Goal: Information Seeking & Learning: Learn about a topic

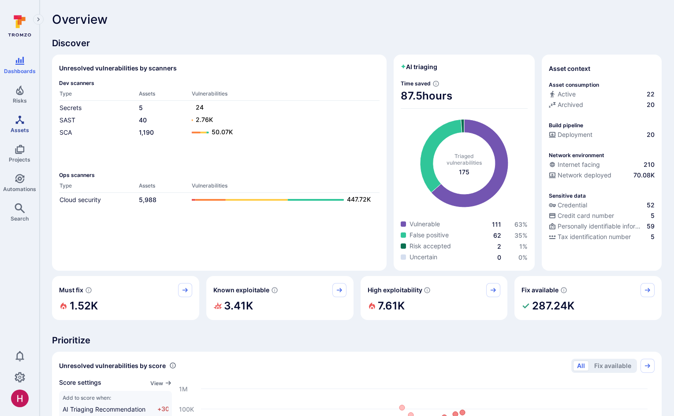
click at [26, 124] on link "Assets" at bounding box center [19, 124] width 39 height 26
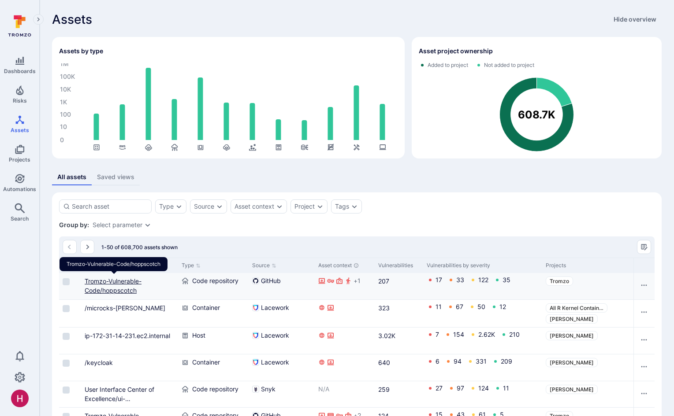
click at [126, 233] on link "Tromzo-Vulnerable-Code/hoppscotch" at bounding box center [113, 286] width 57 height 17
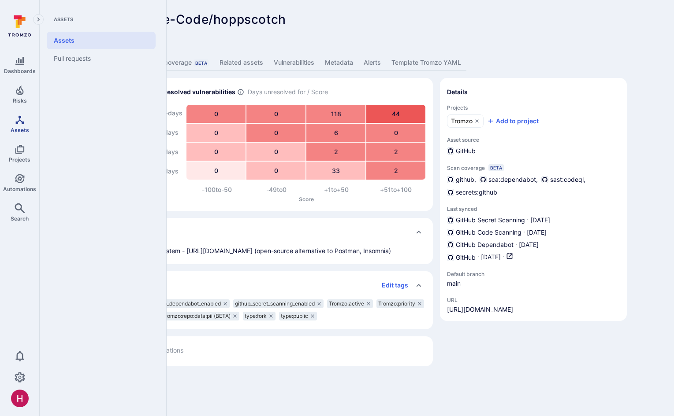
click at [21, 125] on icon "Assets" at bounding box center [20, 120] width 11 height 11
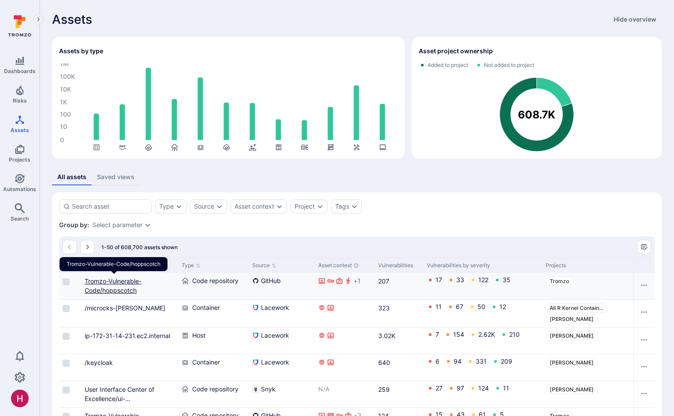
click at [118, 233] on link "Tromzo-Vulnerable-Code/hoppscotch" at bounding box center [113, 286] width 57 height 17
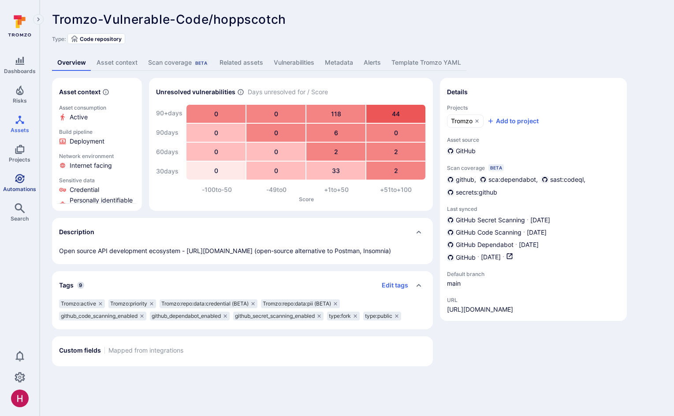
click at [13, 192] on link "Automations" at bounding box center [19, 183] width 39 height 26
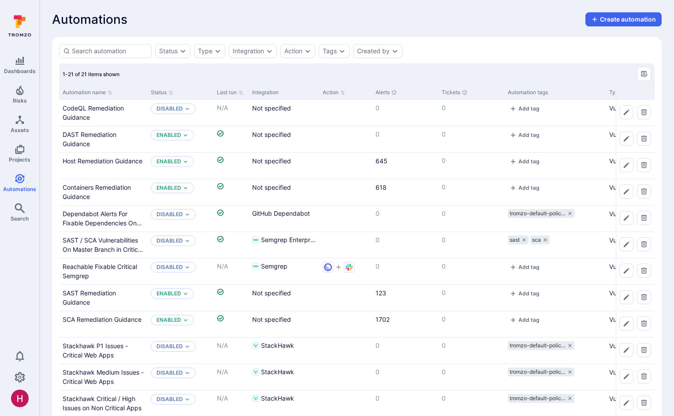
click at [26, 27] on icon at bounding box center [19, 26] width 39 height 31
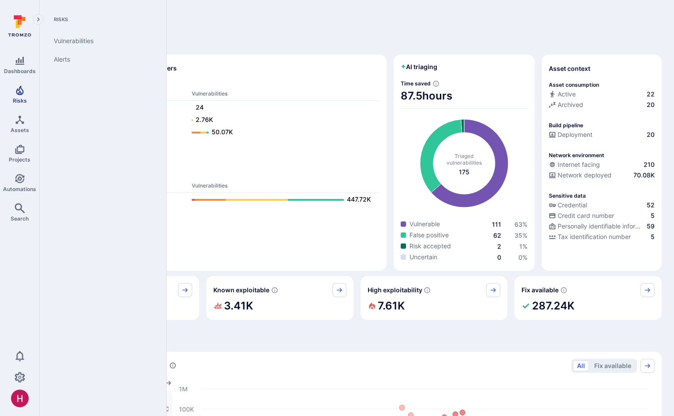
click at [19, 93] on icon "Risks" at bounding box center [19, 90] width 7 height 10
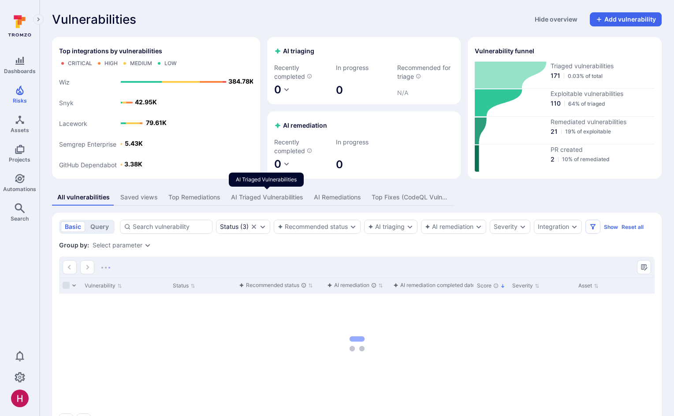
drag, startPoint x: 262, startPoint y: 196, endPoint x: 258, endPoint y: 193, distance: 5.0
click at [262, 196] on div "AI Triaged Vulnerabilities" at bounding box center [267, 197] width 72 height 9
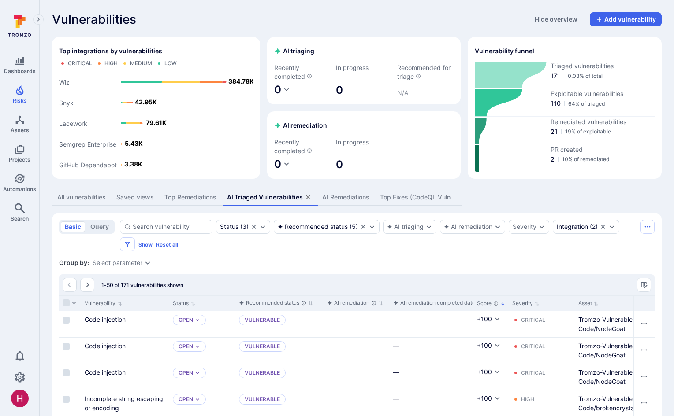
click at [111, 233] on link "Code injection" at bounding box center [105, 319] width 41 height 7
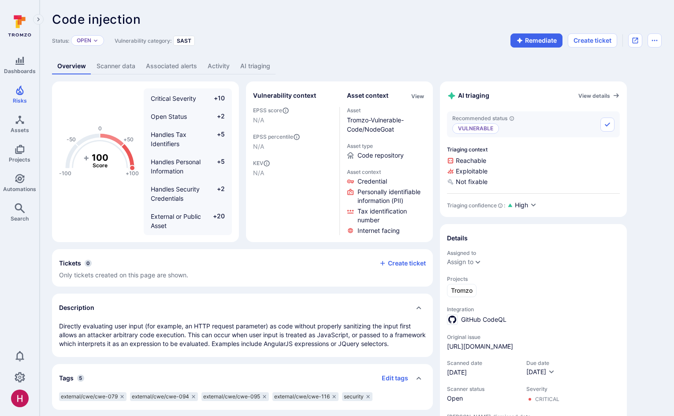
click at [251, 64] on link "AI triaging" at bounding box center [255, 66] width 41 height 16
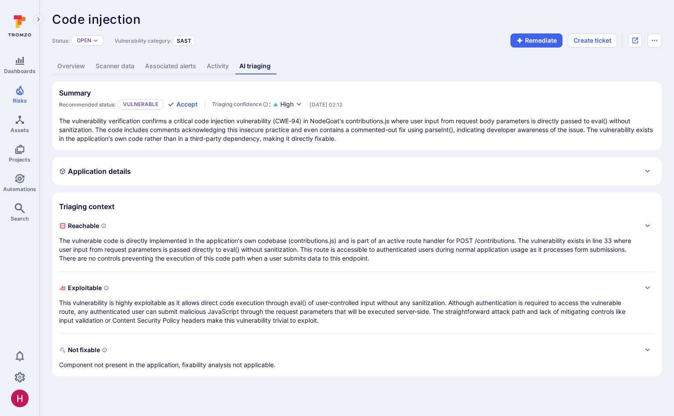
click at [185, 174] on div "Application details" at bounding box center [356, 171] width 595 height 14
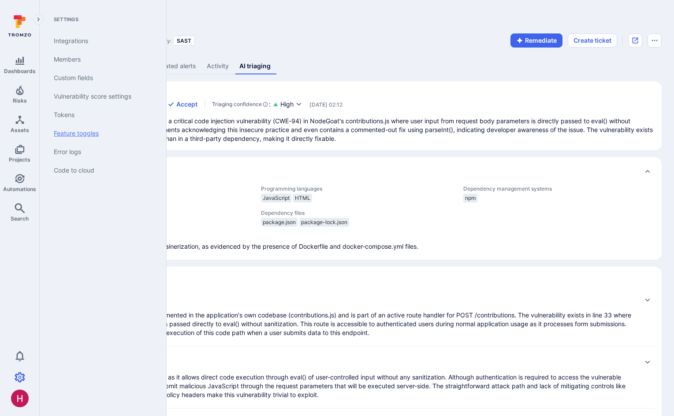
click at [85, 133] on link "Feature toggles" at bounding box center [101, 133] width 109 height 19
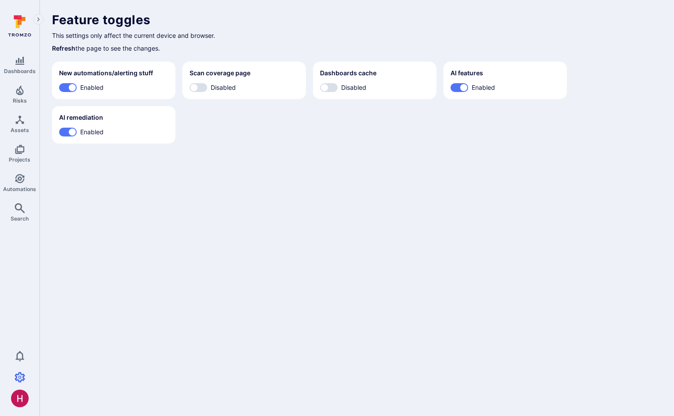
click at [413, 182] on body "Dashboards Risks Assets Projects Automations Search 0 Settings Integrations Mem…" at bounding box center [337, 208] width 674 height 416
click at [199, 88] on input "Disabled" at bounding box center [194, 87] width 26 height 9
checkbox input "true"
click at [335, 87] on input "Disabled" at bounding box center [324, 87] width 26 height 9
checkbox input "true"
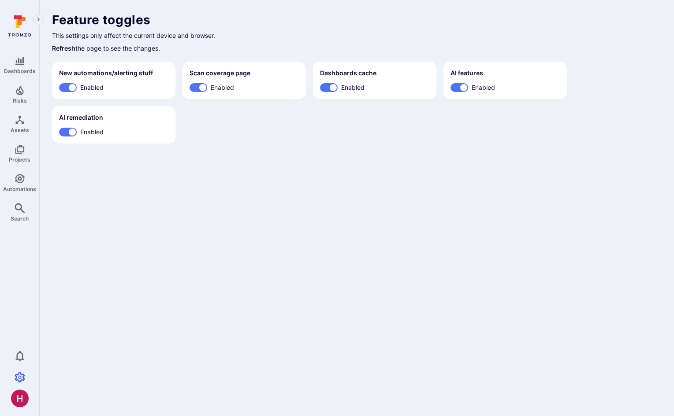
click at [16, 32] on icon at bounding box center [19, 26] width 39 height 31
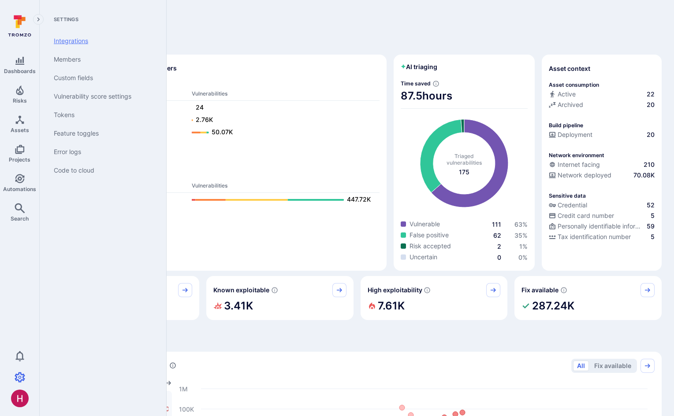
click at [75, 39] on link "Integrations" at bounding box center [101, 41] width 109 height 19
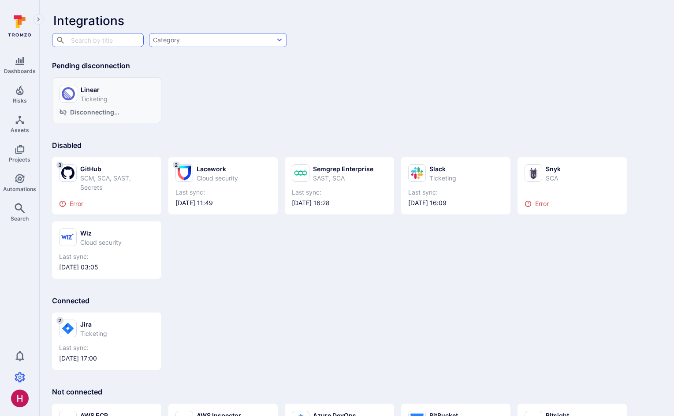
click at [206, 40] on button "Category" at bounding box center [218, 40] width 138 height 14
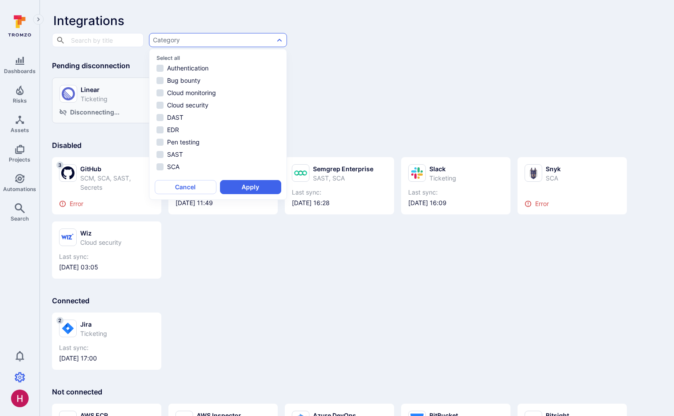
drag, startPoint x: 334, startPoint y: 101, endPoint x: 325, endPoint y: 94, distance: 11.4
click at [333, 101] on div at bounding box center [337, 208] width 674 height 416
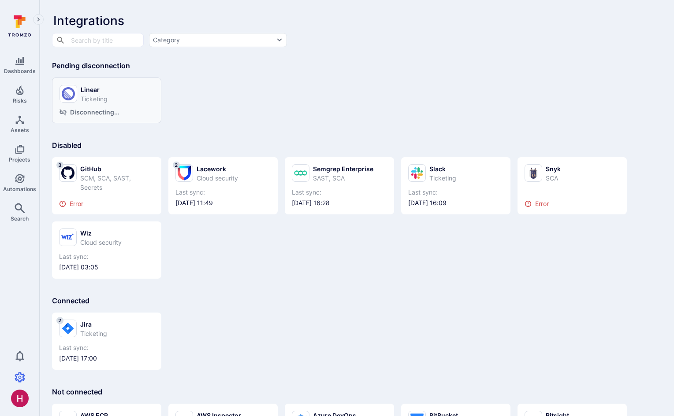
click at [19, 22] on icon at bounding box center [19, 22] width 2 height 5
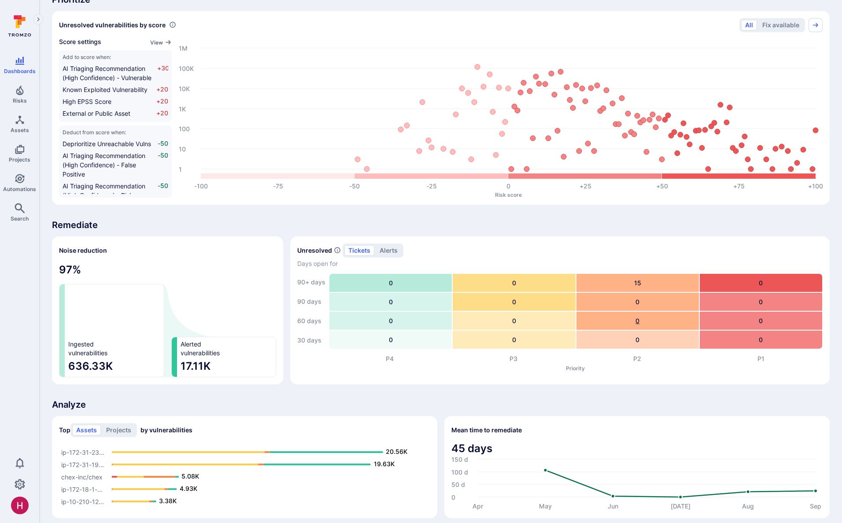
scroll to position [351, 0]
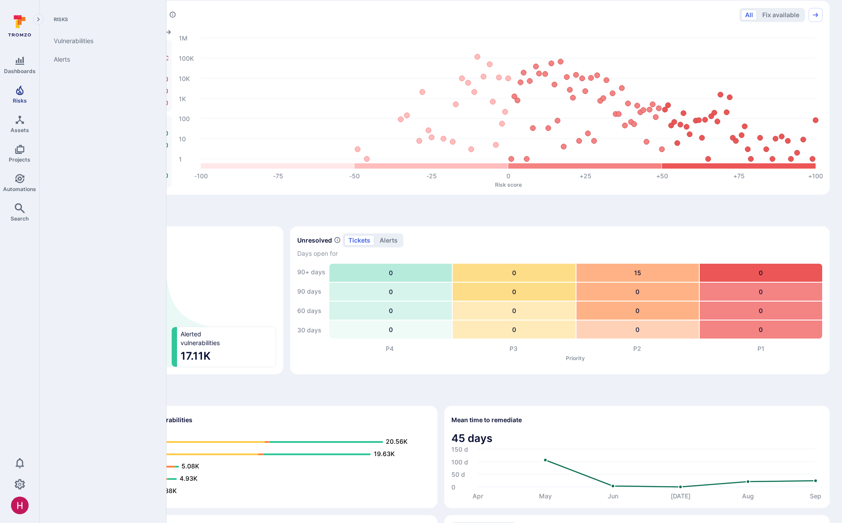
click at [15, 95] on link "Risks" at bounding box center [19, 95] width 39 height 26
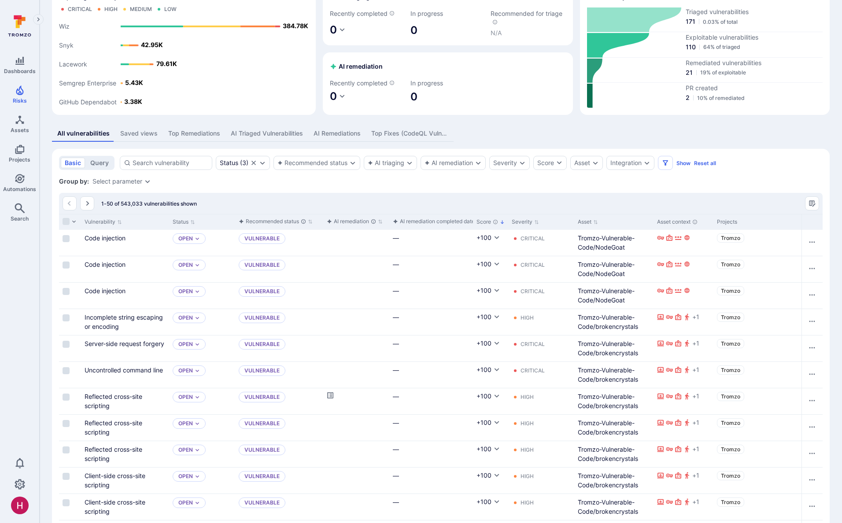
scroll to position [55, 0]
click at [101, 233] on link "Code injection" at bounding box center [105, 236] width 41 height 7
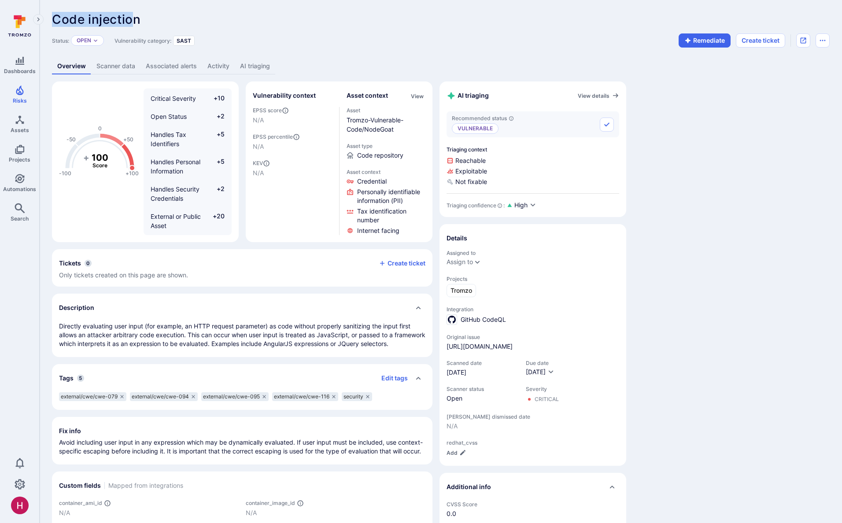
drag, startPoint x: 57, startPoint y: 20, endPoint x: 130, endPoint y: 20, distance: 73.1
click at [130, 20] on span "Code injection" at bounding box center [96, 19] width 89 height 15
click at [130, 19] on span "Code injection" at bounding box center [96, 19] width 89 height 15
drag, startPoint x: 400, startPoint y: 129, endPoint x: 345, endPoint y: 117, distance: 56.7
click at [345, 117] on div "Vulnerability context EPSS score N/A EPSS percentile N/A KEV N/A Asset context …" at bounding box center [339, 162] width 173 height 147
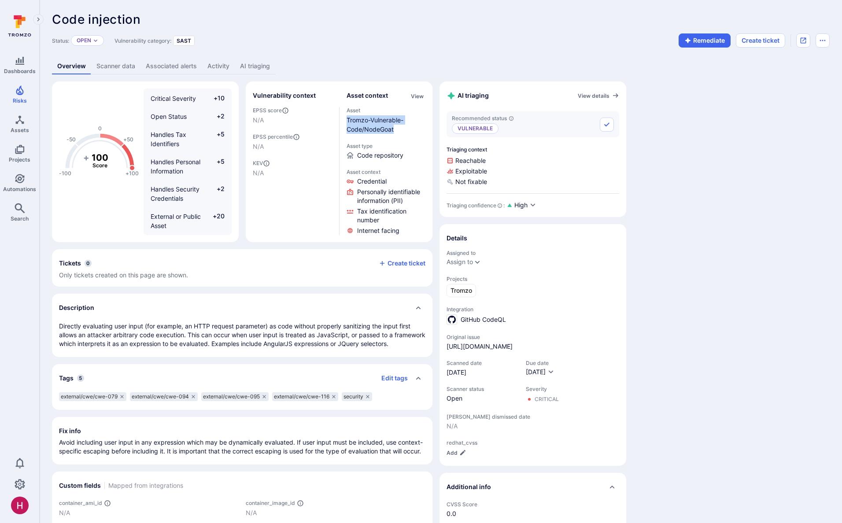
click at [411, 131] on div "Tromzo-Vulnerable-Code/NodeGoat" at bounding box center [386, 124] width 79 height 19
drag, startPoint x: 461, startPoint y: 91, endPoint x: 484, endPoint y: 95, distance: 23.2
click at [484, 95] on h2 "AI triaging" at bounding box center [468, 95] width 42 height 9
drag, startPoint x: 491, startPoint y: 95, endPoint x: 486, endPoint y: 95, distance: 4.8
click at [486, 95] on div "AI triaging View details" at bounding box center [533, 96] width 173 height 14
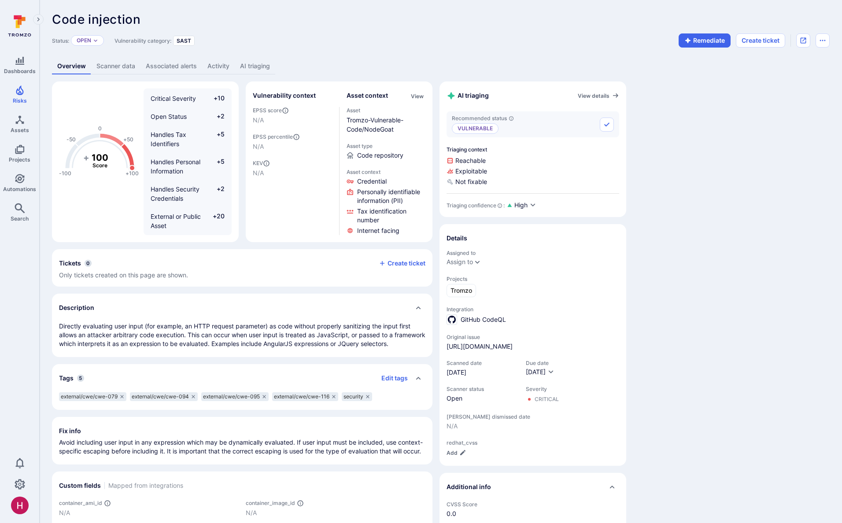
drag, startPoint x: 457, startPoint y: 161, endPoint x: 489, endPoint y: 163, distance: 32.2
click at [489, 163] on span "Reachable" at bounding box center [533, 160] width 173 height 9
drag, startPoint x: 456, startPoint y: 170, endPoint x: 492, endPoint y: 171, distance: 36.6
click at [489, 171] on span "Exploitable" at bounding box center [533, 171] width 173 height 9
drag, startPoint x: 488, startPoint y: 182, endPoint x: 493, endPoint y: 184, distance: 5.3
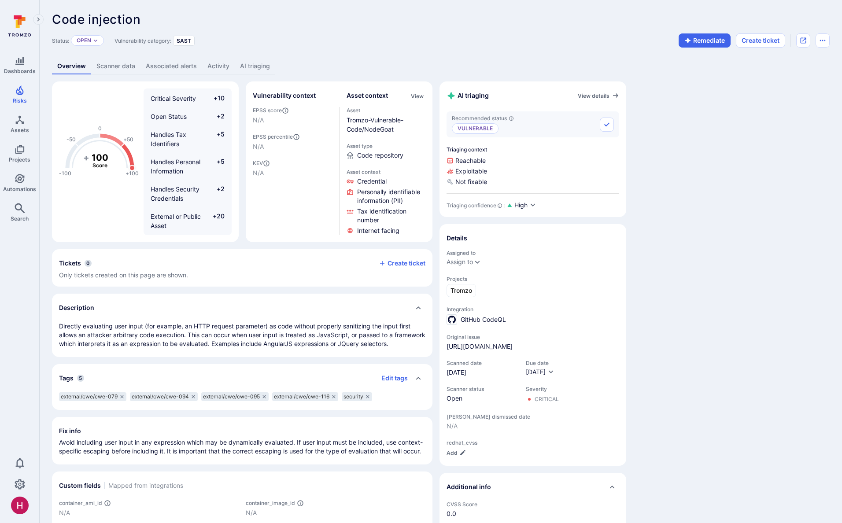
click at [489, 184] on span "Not fixable" at bounding box center [533, 182] width 173 height 9
click at [489, 183] on span "Not fixable" at bounding box center [533, 182] width 173 height 9
drag, startPoint x: 489, startPoint y: 183, endPoint x: 494, endPoint y: 178, distance: 6.5
click at [489, 183] on span "Not fixable" at bounding box center [533, 182] width 173 height 9
drag, startPoint x: 513, startPoint y: 320, endPoint x: 458, endPoint y: 319, distance: 55.1
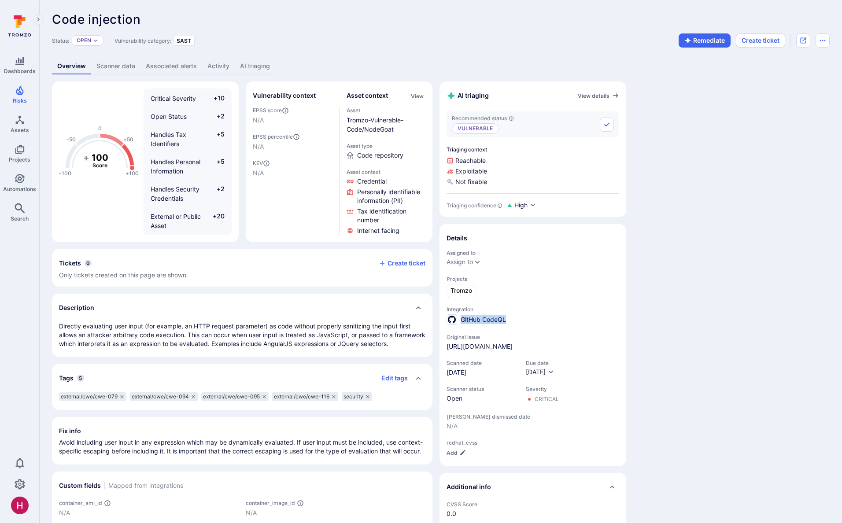
click at [459, 233] on div "GitHub CodeQL" at bounding box center [533, 320] width 173 height 11
click at [358, 233] on div "Description" at bounding box center [242, 308] width 381 height 28
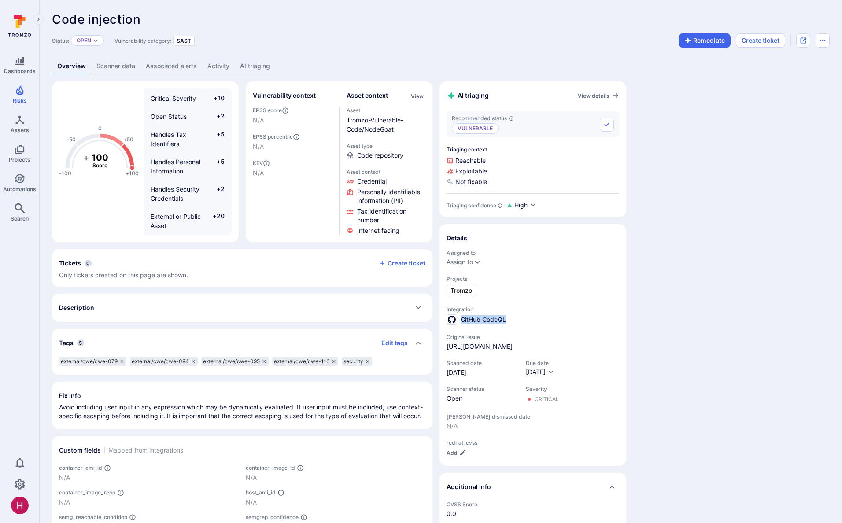
drag, startPoint x: 360, startPoint y: 308, endPoint x: 364, endPoint y: 308, distance: 4.4
click at [360, 233] on div "Description" at bounding box center [242, 308] width 367 height 14
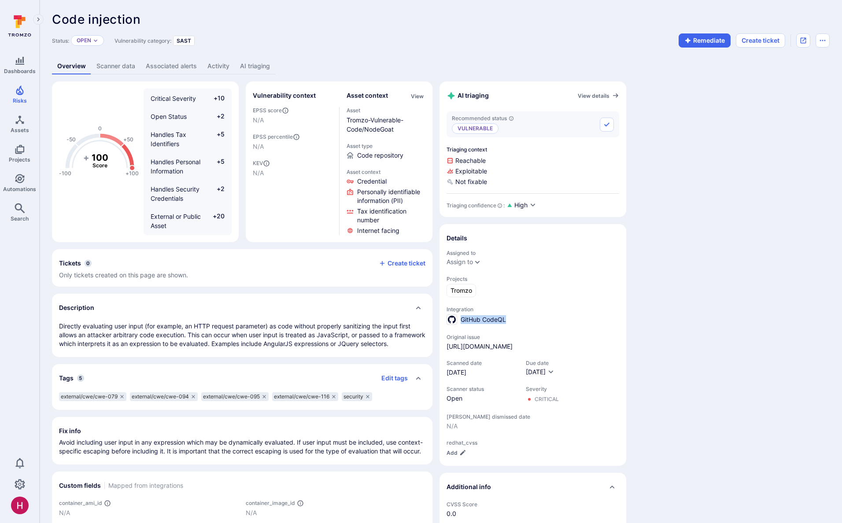
click at [489, 233] on div "-100 -50 0 +50 +100 + 100 Score Critical Severity +10 Open Status +2 Handles Ta…" at bounding box center [441, 383] width 778 height 602
click at [249, 58] on link "AI triaging" at bounding box center [255, 66] width 41 height 16
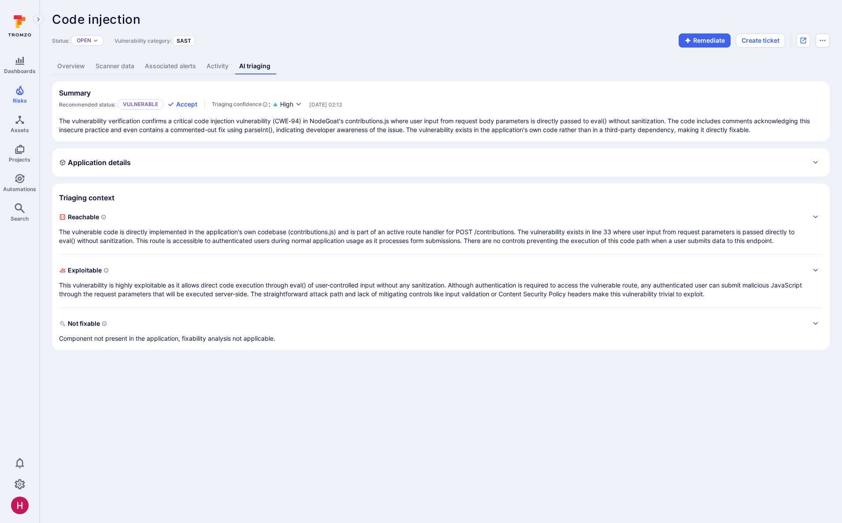
click at [144, 233] on p "The vulnerable code is directly implemented in the application's own codebase (…" at bounding box center [432, 237] width 746 height 18
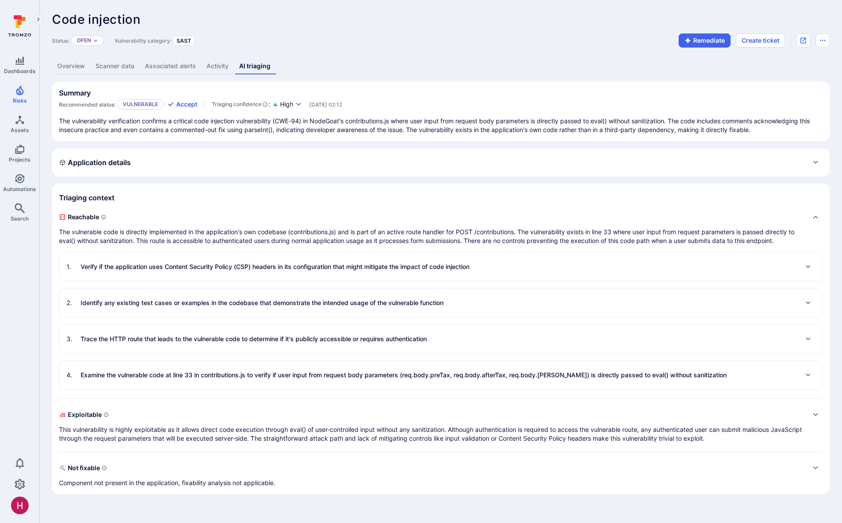
click at [178, 233] on p "This vulnerability is highly exploitable as it allows direct code execution thr…" at bounding box center [432, 435] width 746 height 18
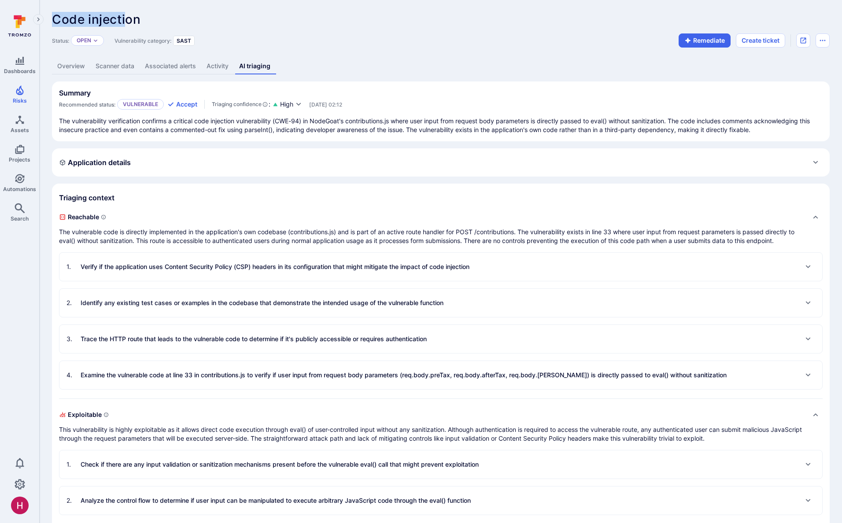
drag, startPoint x: 56, startPoint y: 23, endPoint x: 132, endPoint y: 24, distance: 76.7
click at [130, 25] on span "Code injection" at bounding box center [96, 19] width 89 height 15
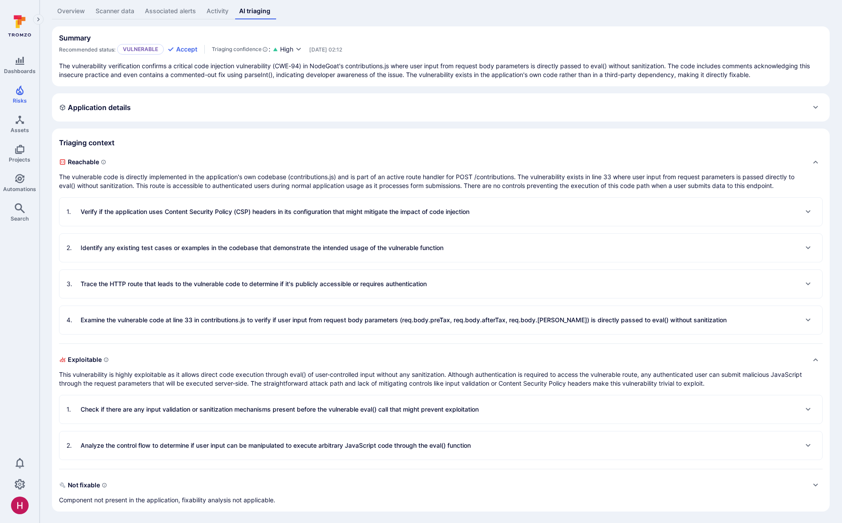
scroll to position [56, 0]
click at [191, 233] on div "3 . Trace the HTTP route that leads to the vulnerable code to determine if it's…" at bounding box center [247, 283] width 360 height 14
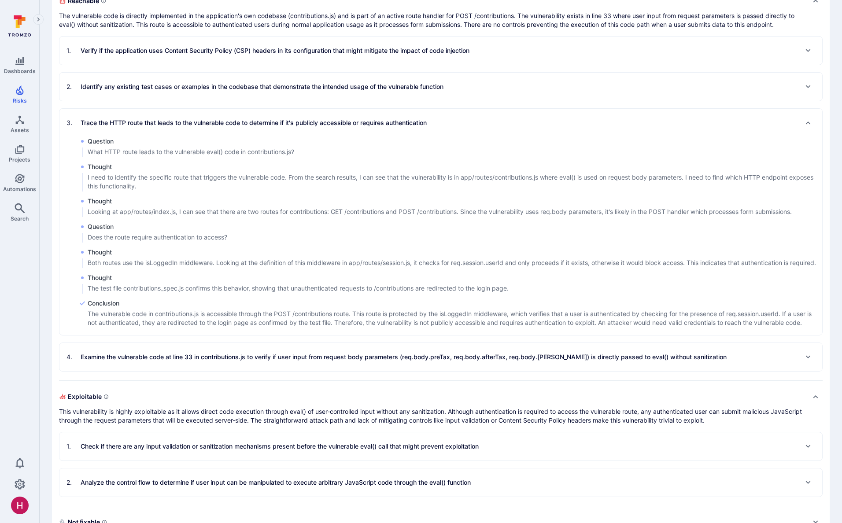
scroll to position [224, 0]
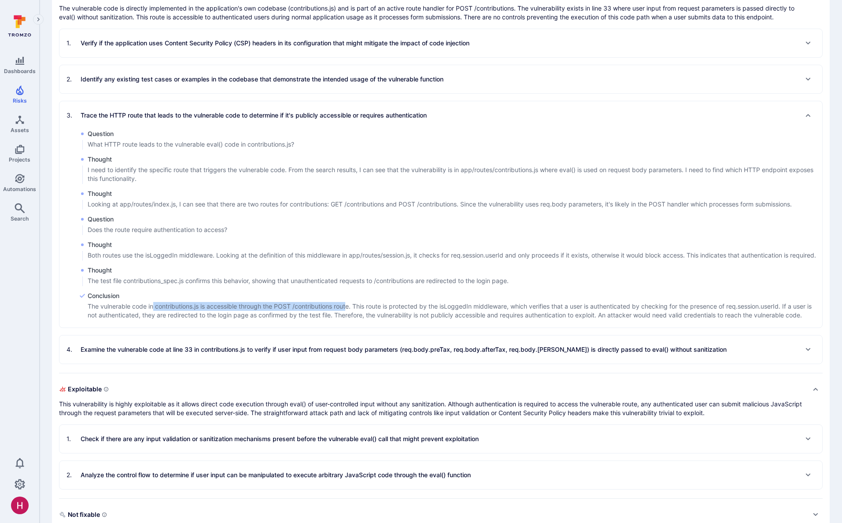
drag, startPoint x: 153, startPoint y: 315, endPoint x: 349, endPoint y: 313, distance: 196.1
click at [349, 233] on p "The vulnerable code in contributions.js is accessible through the POST /contrib…" at bounding box center [455, 311] width 735 height 18
drag, startPoint x: 312, startPoint y: 314, endPoint x: 338, endPoint y: 314, distance: 26.4
click at [338, 233] on p "The vulnerable code in contributions.js is accessible through the POST /contrib…" at bounding box center [455, 311] width 735 height 18
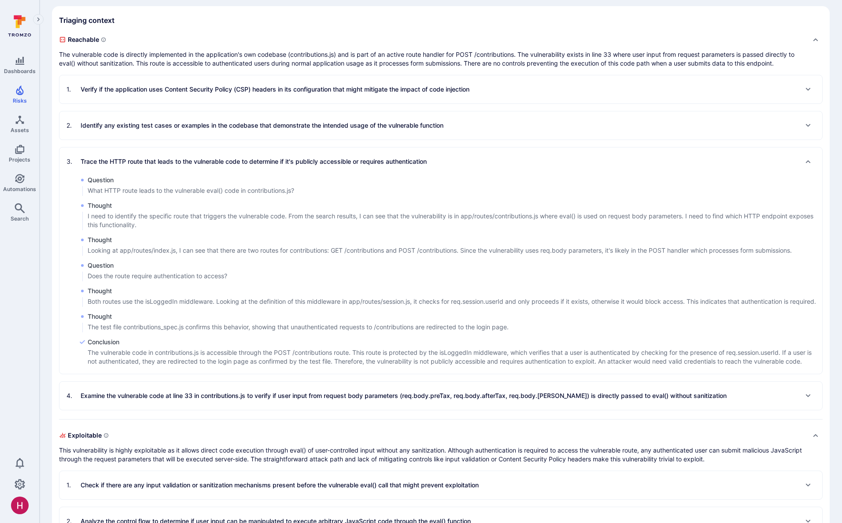
click at [308, 167] on div "3 . Trace the HTTP route that leads to the vulnerable code to determine if it's…" at bounding box center [247, 162] width 360 height 14
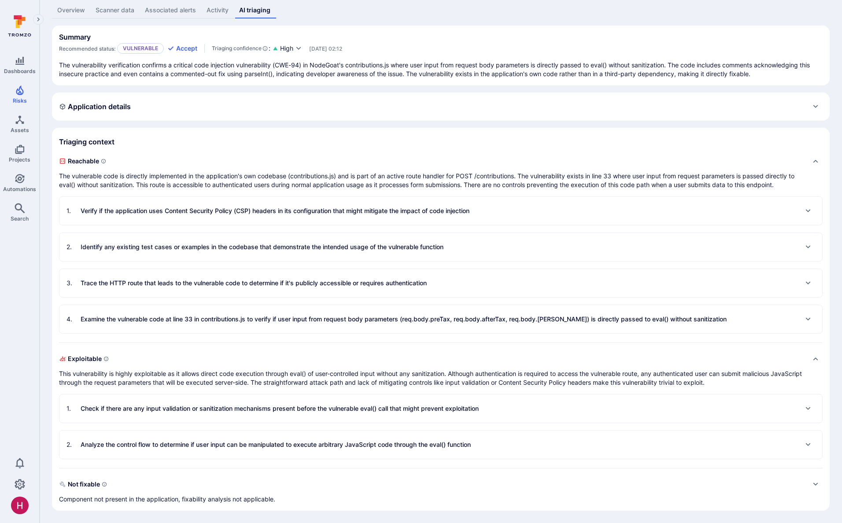
scroll to position [56, 0]
click at [201, 233] on p "Check if there are any input validation or sanitization mechanisms present befo…" at bounding box center [280, 408] width 398 height 9
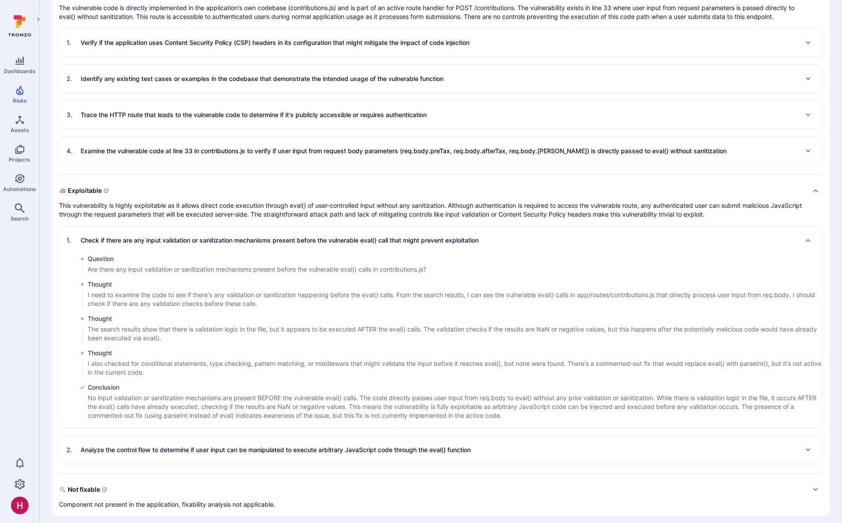
scroll to position [230, 0]
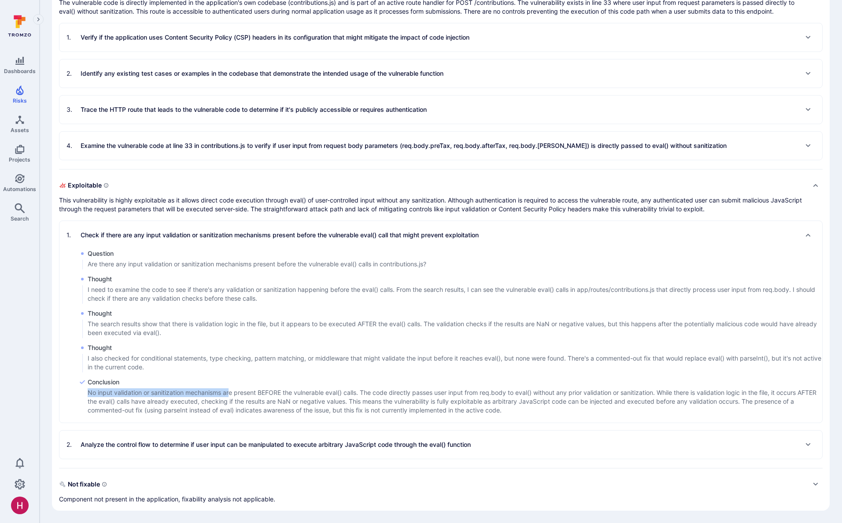
drag, startPoint x: 89, startPoint y: 392, endPoint x: 232, endPoint y: 395, distance: 142.8
click at [232, 233] on p "No input validation or sanitization mechanisms are present BEFORE the vulnerabl…" at bounding box center [455, 402] width 735 height 26
click at [202, 233] on p "Analyze the control flow to determine if user input can be manipulated to execu…" at bounding box center [276, 445] width 390 height 9
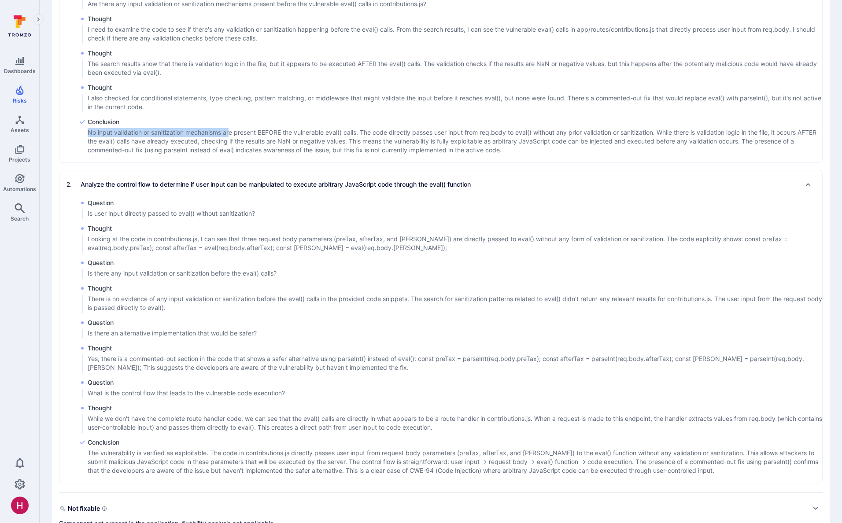
scroll to position [514, 0]
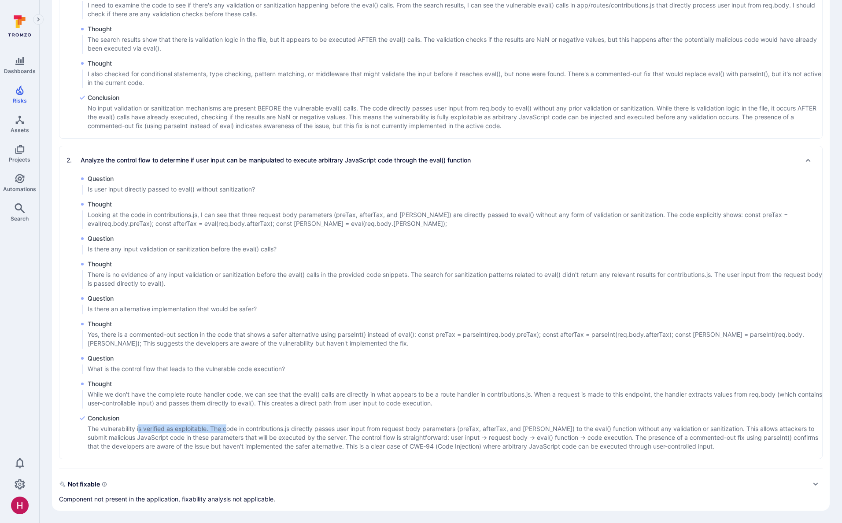
drag, startPoint x: 141, startPoint y: 430, endPoint x: 228, endPoint y: 430, distance: 87.7
click at [228, 233] on p "The vulnerability is verified as exploitable. The code in contributions.js dire…" at bounding box center [455, 438] width 735 height 26
click at [229, 233] on p "The vulnerability is verified as exploitable. The code in contributions.js dire…" at bounding box center [455, 438] width 735 height 26
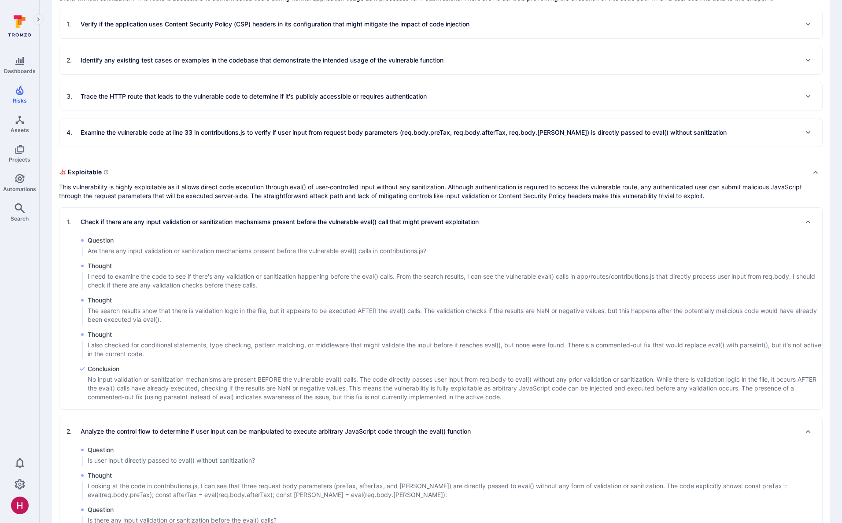
scroll to position [0, 0]
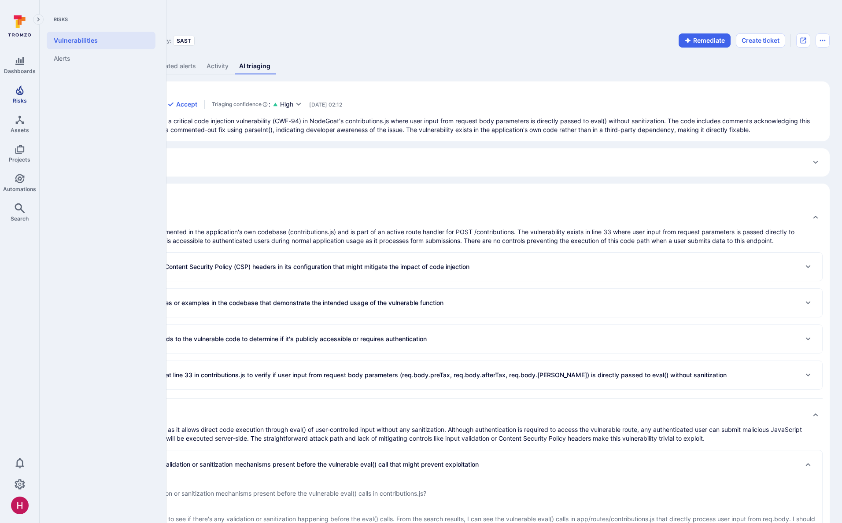
click at [15, 91] on icon "Risks" at bounding box center [20, 90] width 11 height 11
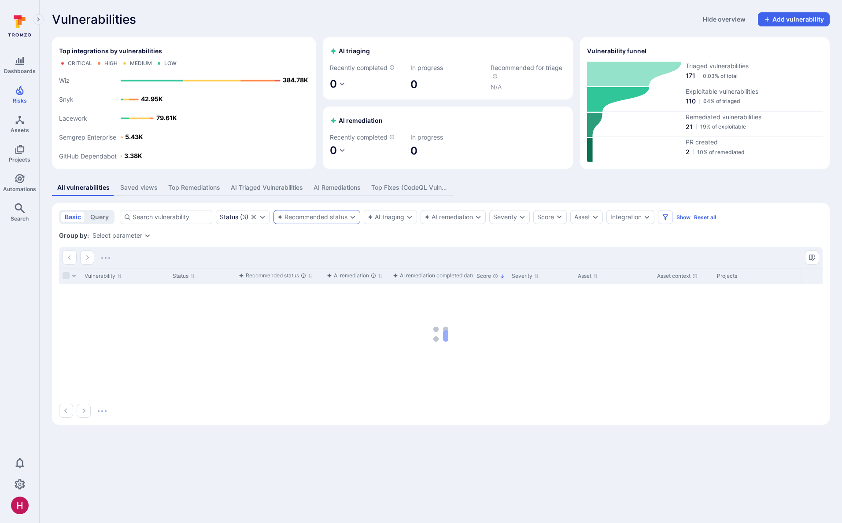
click at [342, 217] on div "Recommended status" at bounding box center [313, 217] width 70 height 7
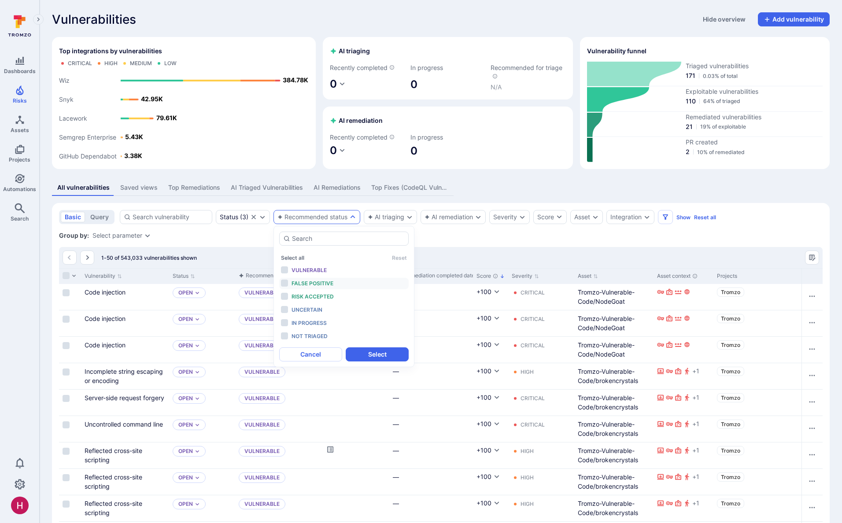
click at [329, 233] on span "False positive" at bounding box center [313, 283] width 42 height 7
click at [318, 233] on span "Risk accepted" at bounding box center [313, 296] width 42 height 7
click at [376, 233] on button "Select" at bounding box center [377, 355] width 63 height 14
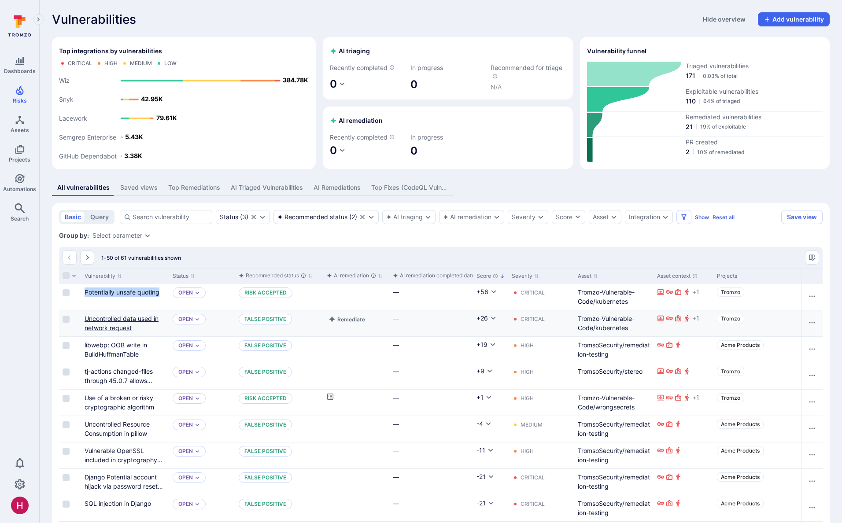
click at [144, 233] on link "Uncontrolled data used in network request" at bounding box center [122, 323] width 74 height 17
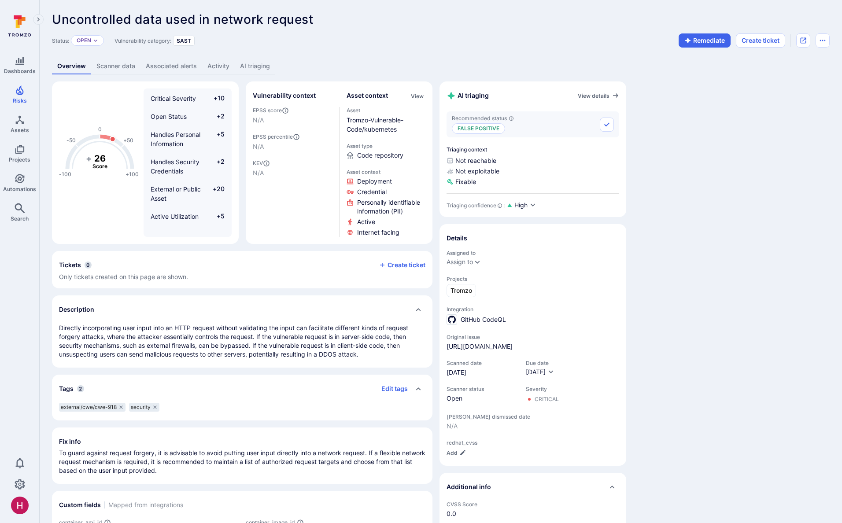
click at [257, 67] on link "AI triaging" at bounding box center [255, 66] width 41 height 16
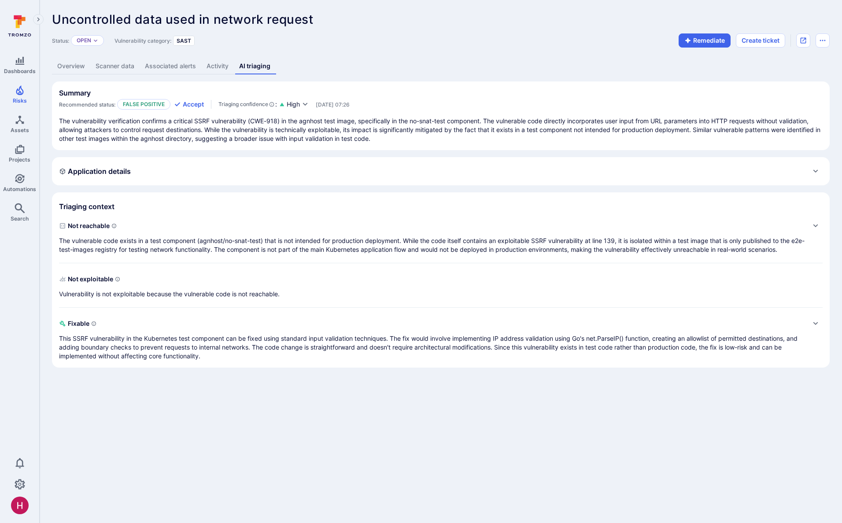
click at [156, 233] on p "The vulnerable code exists in a test component (agnhost/no-snat-test) that is n…" at bounding box center [432, 246] width 746 height 18
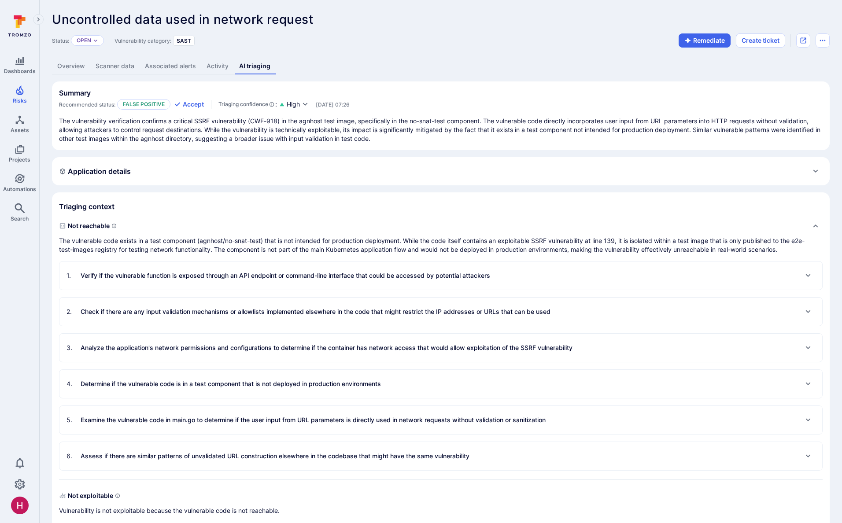
click at [200, 233] on p "Verify if the vulnerable function is exposed through an API endpoint or command…" at bounding box center [286, 275] width 410 height 9
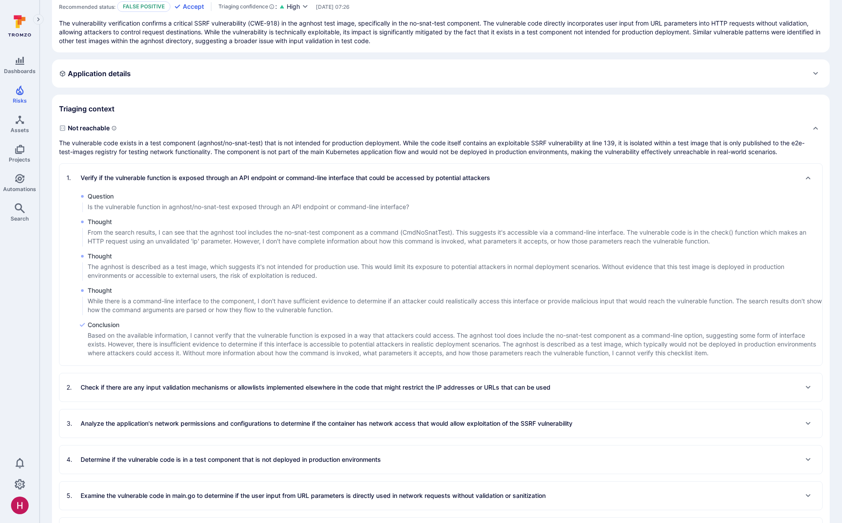
scroll to position [127, 0]
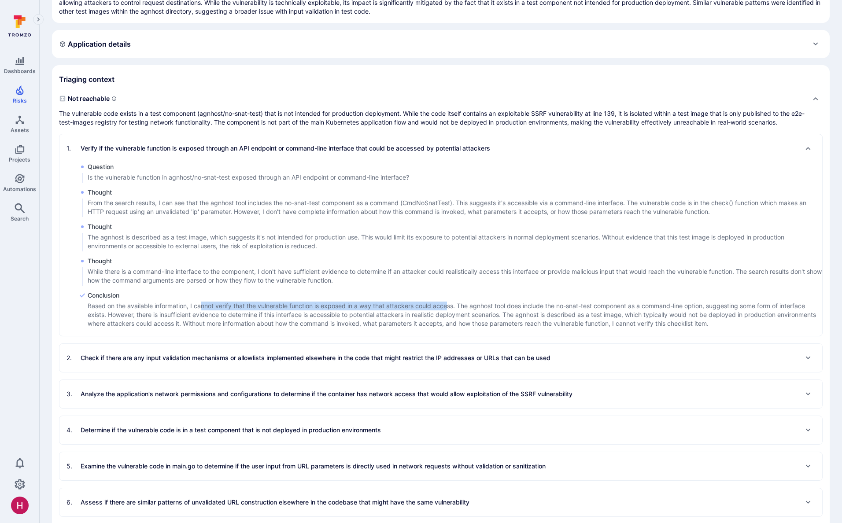
drag, startPoint x: 200, startPoint y: 307, endPoint x: 451, endPoint y: 305, distance: 250.2
click at [451, 233] on p "Based on the available information, I cannot verify that the vulnerable functio…" at bounding box center [455, 315] width 735 height 26
click at [452, 233] on p "Based on the available information, I cannot verify that the vulnerable functio…" at bounding box center [455, 315] width 735 height 26
drag, startPoint x: 163, startPoint y: 166, endPoint x: 165, endPoint y: 158, distance: 7.7
click at [163, 165] on span "Question" at bounding box center [249, 167] width 322 height 9
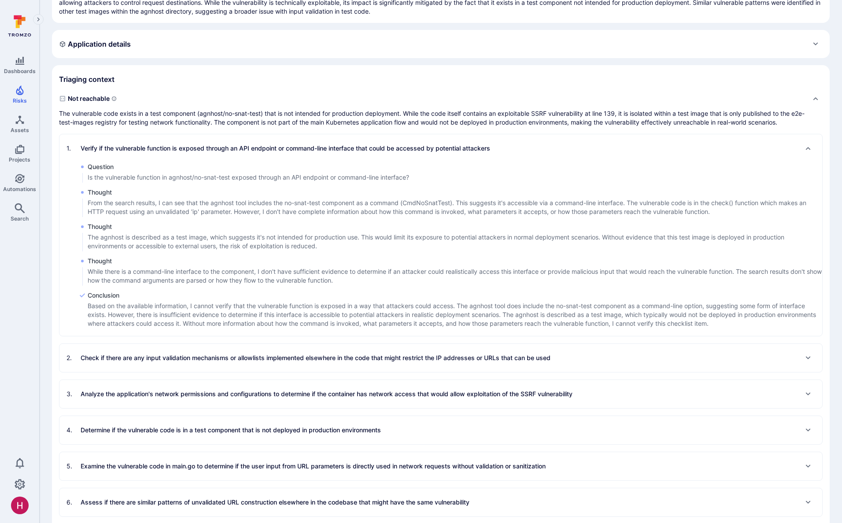
click at [166, 153] on div "1 . Verify if the vulnerable function is exposed through an API endpoint or com…" at bounding box center [279, 148] width 424 height 14
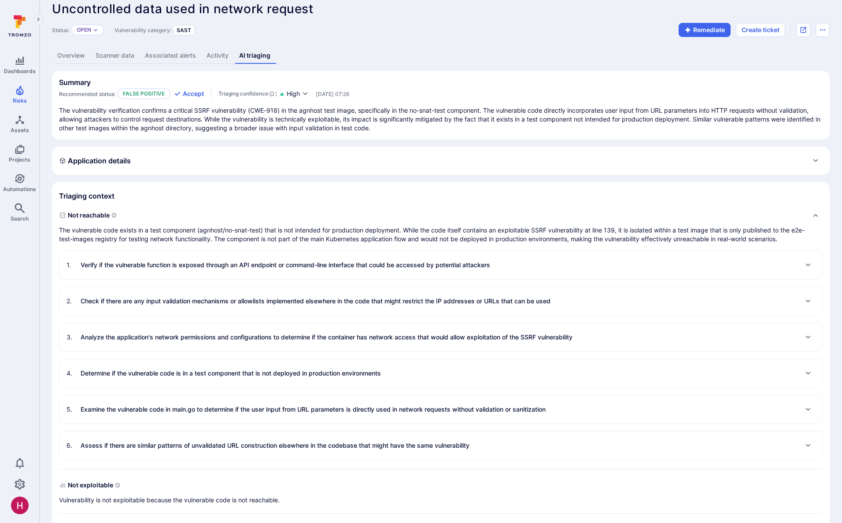
scroll to position [0, 0]
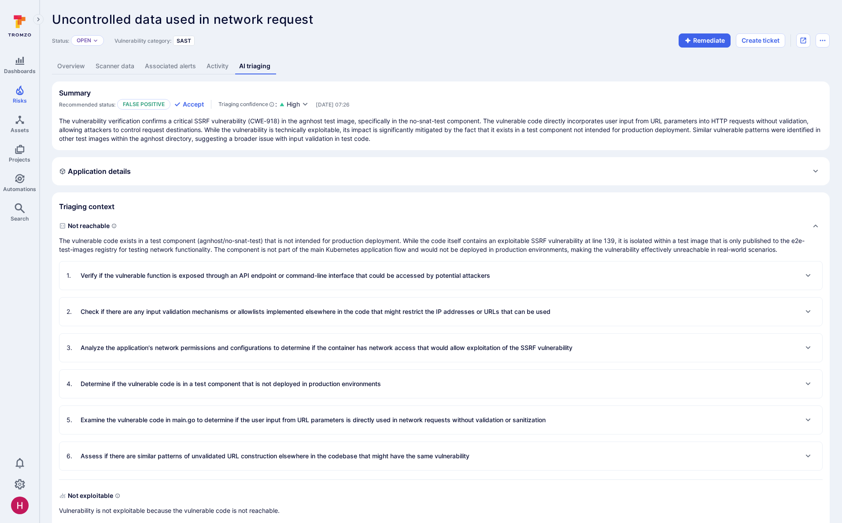
click at [190, 233] on p "The vulnerable code exists in a test component (agnhost/no-snat-test) that is n…" at bounding box center [432, 246] width 746 height 18
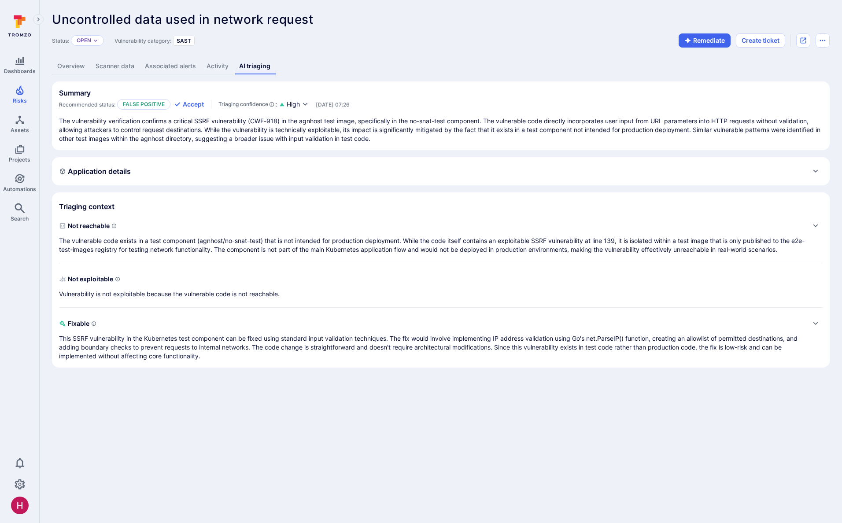
click at [190, 233] on p "The vulnerable code exists in a test component (agnhost/no-snat-test) that is n…" at bounding box center [432, 246] width 746 height 18
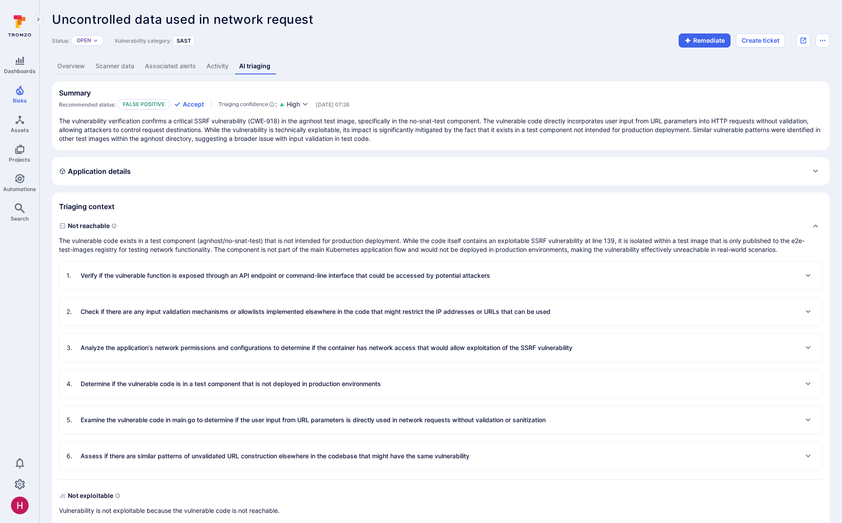
drag, startPoint x: 192, startPoint y: 235, endPoint x: 178, endPoint y: 192, distance: 44.9
click at [192, 233] on div "Not reachable The vulnerable code exists in a test component (agnhost/no-snat-t…" at bounding box center [432, 236] width 746 height 35
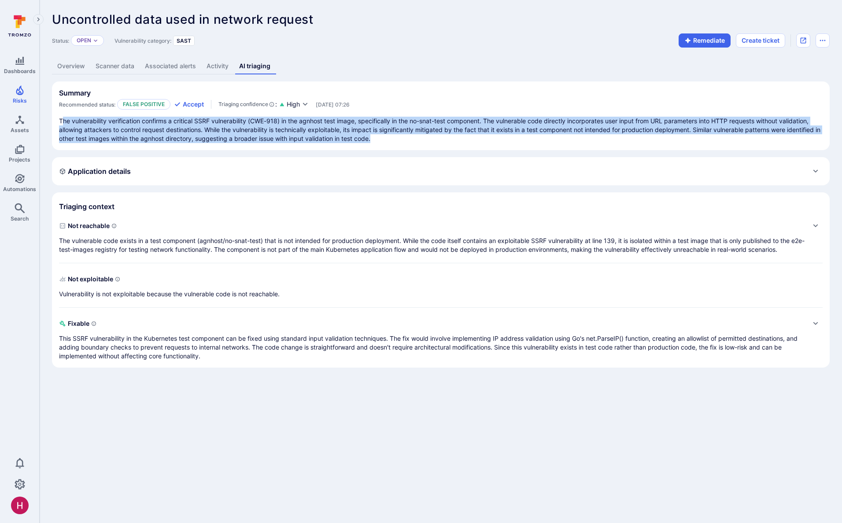
drag, startPoint x: 100, startPoint y: 123, endPoint x: 393, endPoint y: 136, distance: 293.2
click at [393, 136] on p "The vulnerability verification confirms a critical SSRF vulnerability (CWE-918)…" at bounding box center [441, 130] width 764 height 26
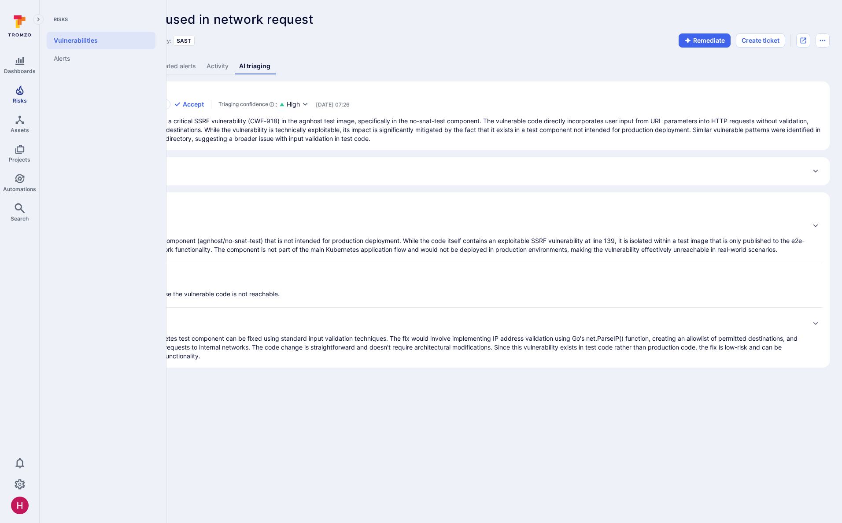
click at [20, 90] on icon "Risks" at bounding box center [20, 90] width 11 height 11
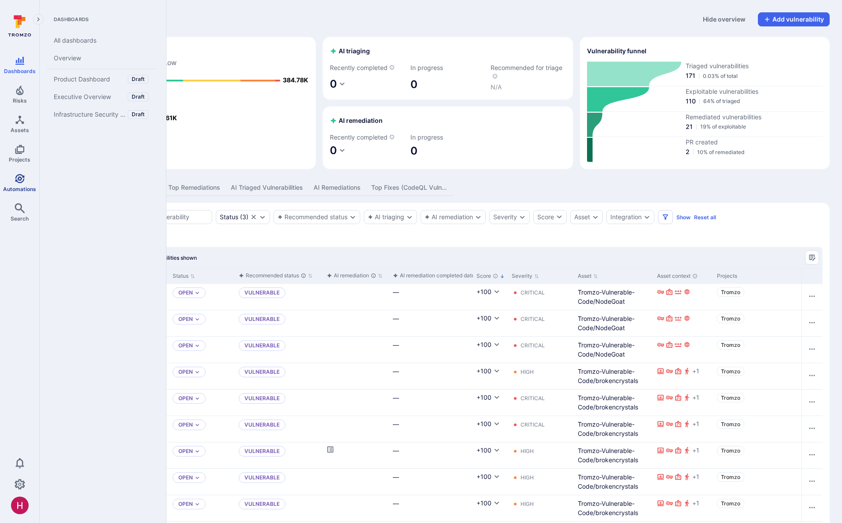
click at [19, 189] on span "Automations" at bounding box center [19, 189] width 33 height 7
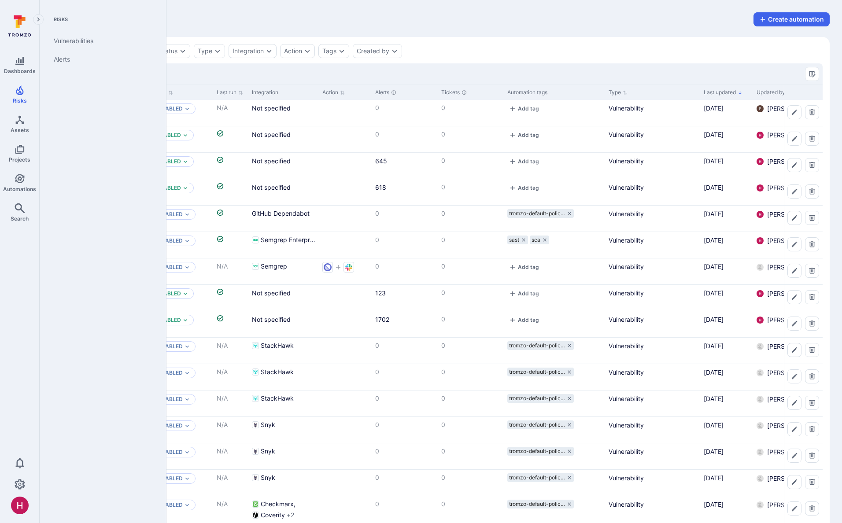
click at [24, 92] on icon "Risks" at bounding box center [20, 90] width 11 height 11
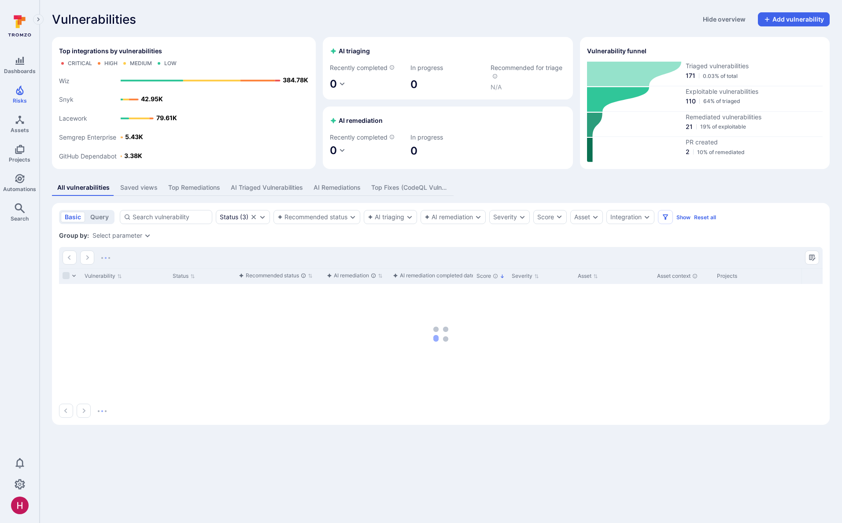
click at [341, 188] on div "AI Remediations" at bounding box center [337, 187] width 47 height 9
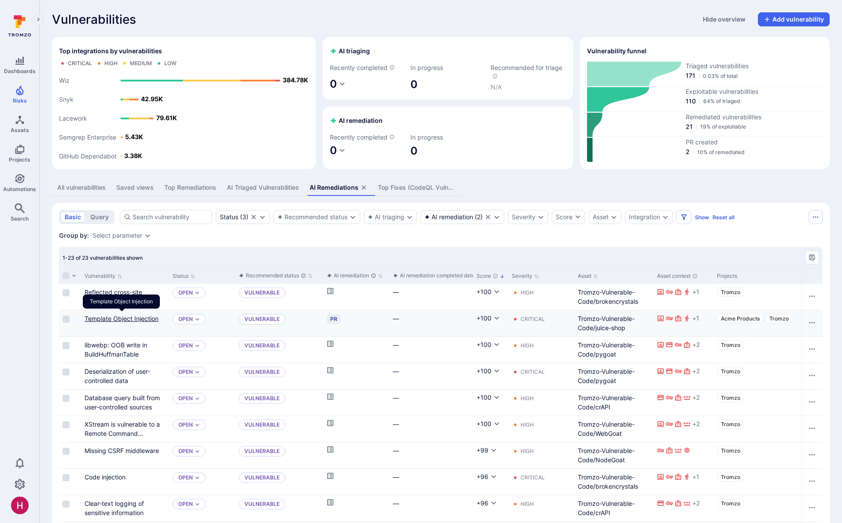
click at [145, 233] on link "Template Object Injection" at bounding box center [122, 318] width 74 height 7
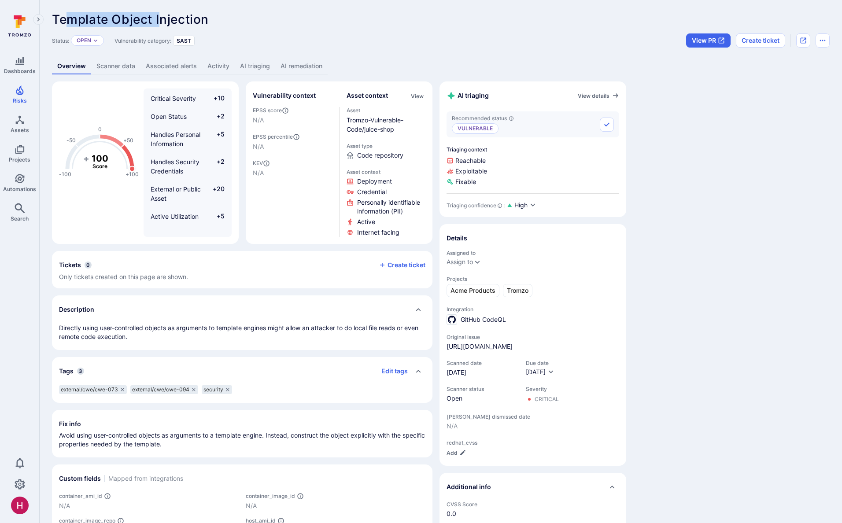
drag, startPoint x: 73, startPoint y: 21, endPoint x: 177, endPoint y: 20, distance: 104.0
click at [159, 21] on span "Template Object Injection" at bounding box center [130, 19] width 157 height 15
click at [252, 67] on link "AI triaging" at bounding box center [255, 66] width 41 height 16
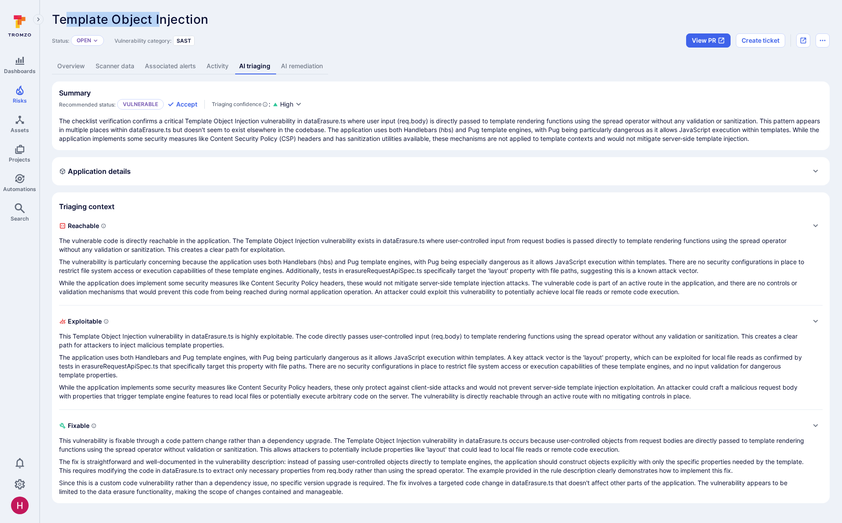
click at [320, 67] on link "AI remediation" at bounding box center [302, 66] width 52 height 16
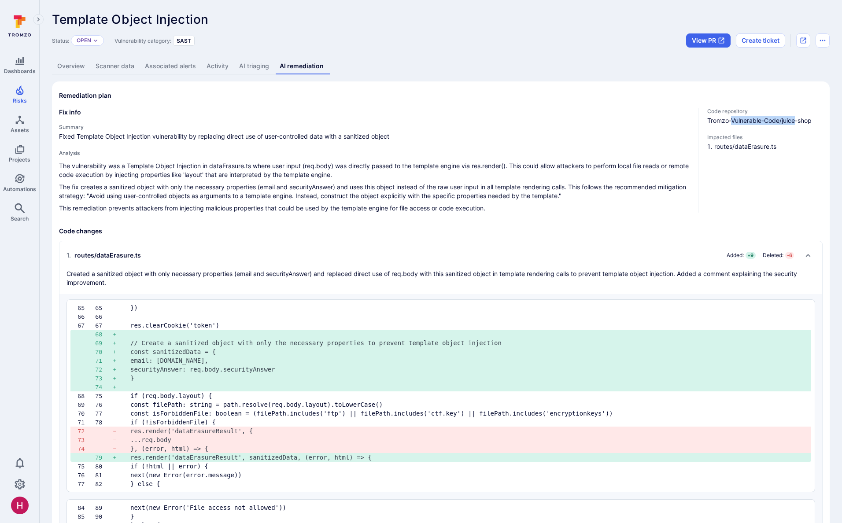
drag, startPoint x: 735, startPoint y: 120, endPoint x: 796, endPoint y: 121, distance: 60.8
click at [489, 121] on span "Tromzo-Vulnerable-Code/juice-shop" at bounding box center [765, 120] width 115 height 9
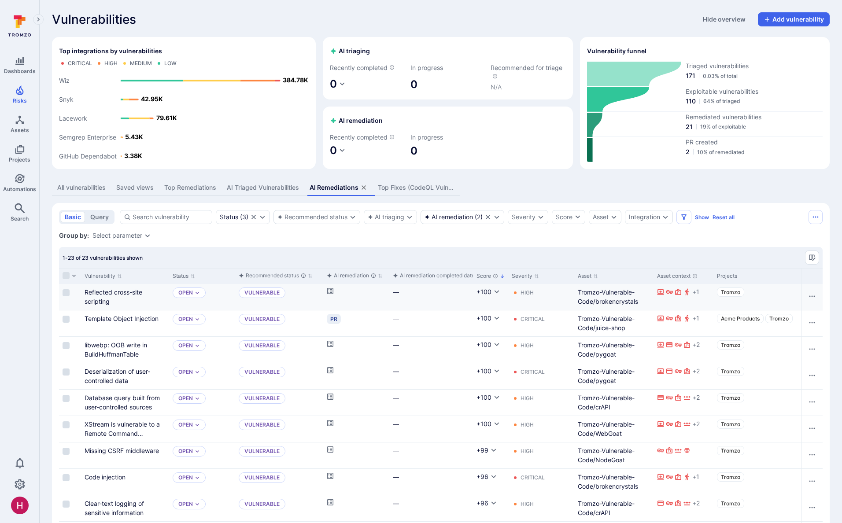
click at [126, 233] on div "Reflected cross-site scripting" at bounding box center [125, 297] width 88 height 26
click at [125, 233] on link "Reflected cross-site scripting" at bounding box center [114, 297] width 58 height 17
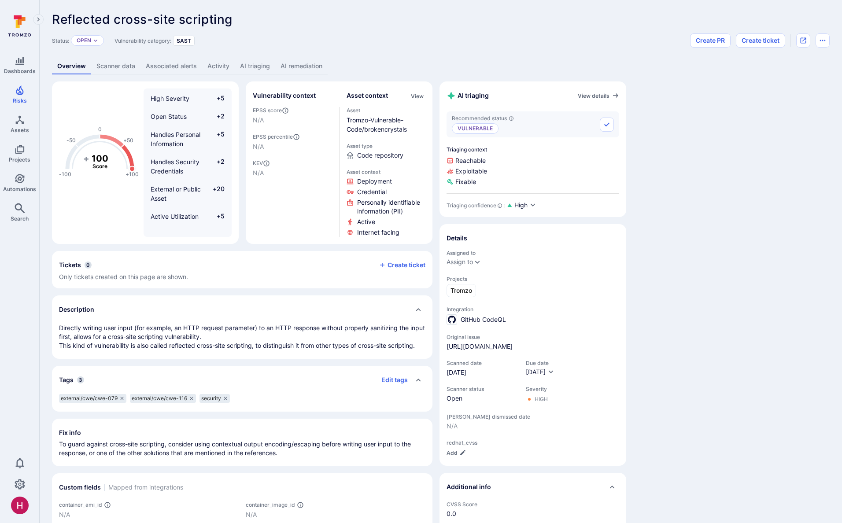
click at [286, 69] on link "AI remediation" at bounding box center [301, 66] width 52 height 16
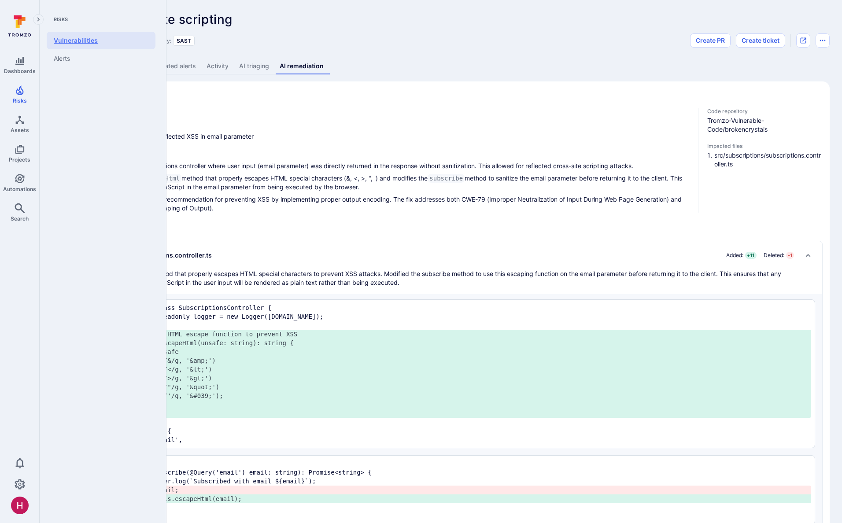
click at [86, 41] on link "Vulnerabilities" at bounding box center [101, 41] width 109 height 18
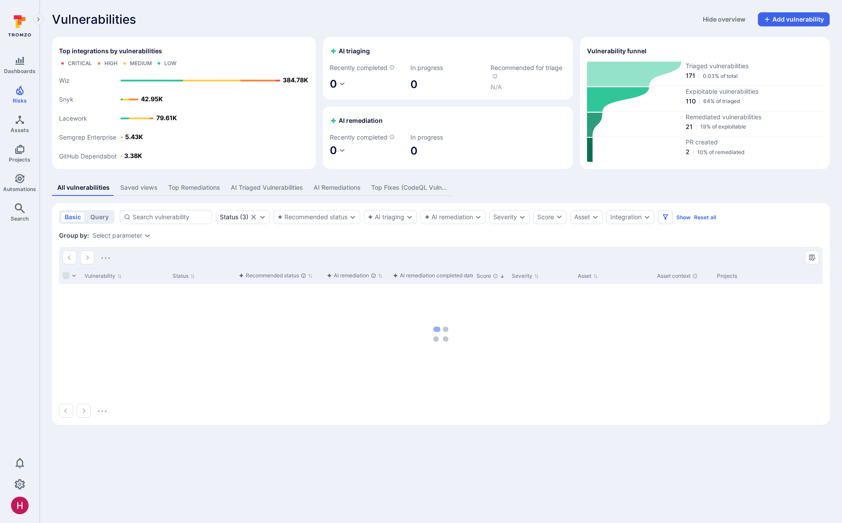
click at [330, 187] on div "AI Remediations" at bounding box center [337, 187] width 47 height 9
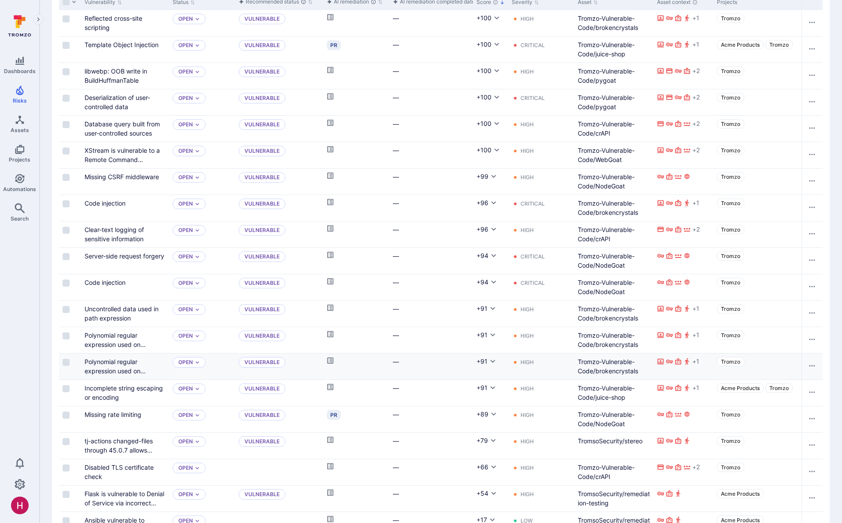
scroll to position [274, 0]
click at [419, 3] on div "AI remediation completed date" at bounding box center [434, 2] width 82 height 9
click at [420, 4] on div "Vulnerabilities Hide overview Add vulnerability Top integrations by vulnerabili…" at bounding box center [441, 182] width 803 height 912
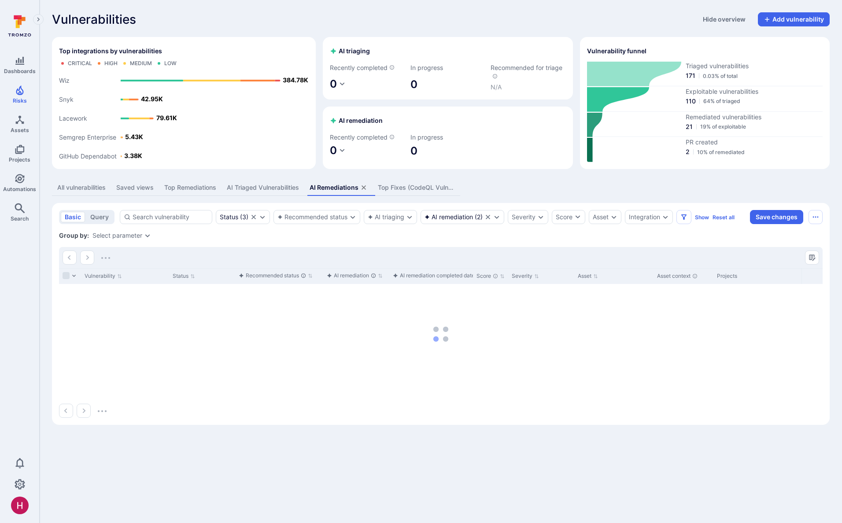
scroll to position [0, 0]
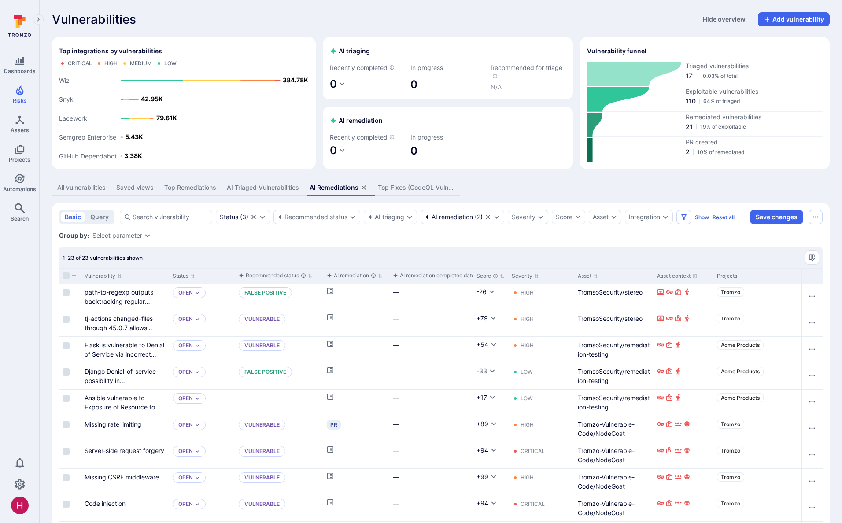
click at [456, 233] on div "AI remediation completed date" at bounding box center [434, 275] width 82 height 9
click at [22, 178] on icon "Automations" at bounding box center [20, 179] width 11 height 11
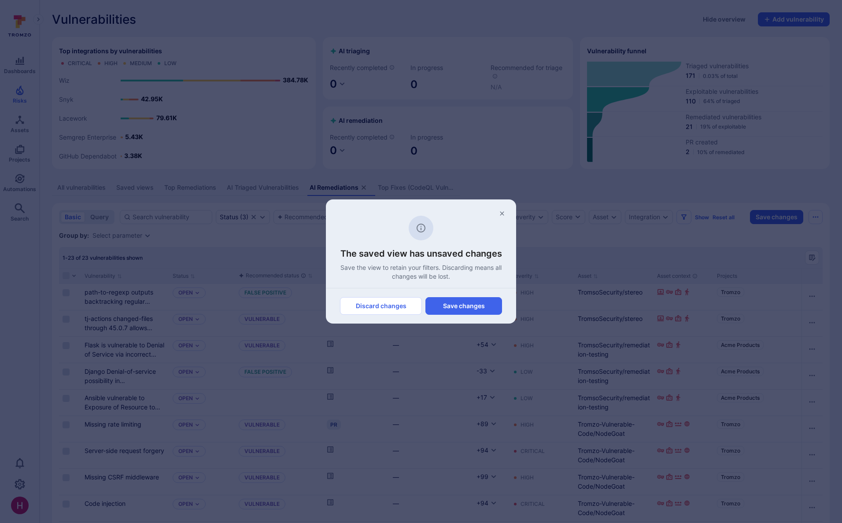
click at [382, 233] on button "Discard changes" at bounding box center [381, 306] width 82 height 18
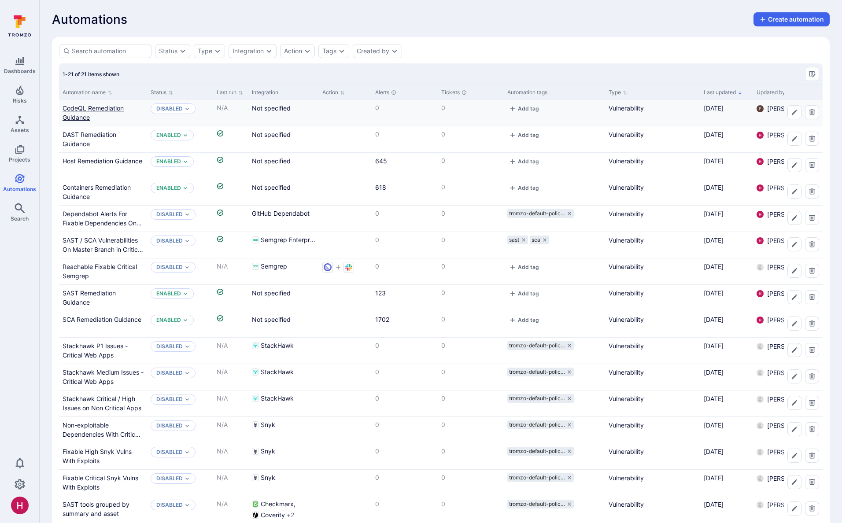
click at [71, 108] on link "CodeQL Remediation Guidance" at bounding box center [93, 112] width 61 height 17
click at [126, 161] on link "Host Remediation Guidance" at bounding box center [103, 160] width 80 height 7
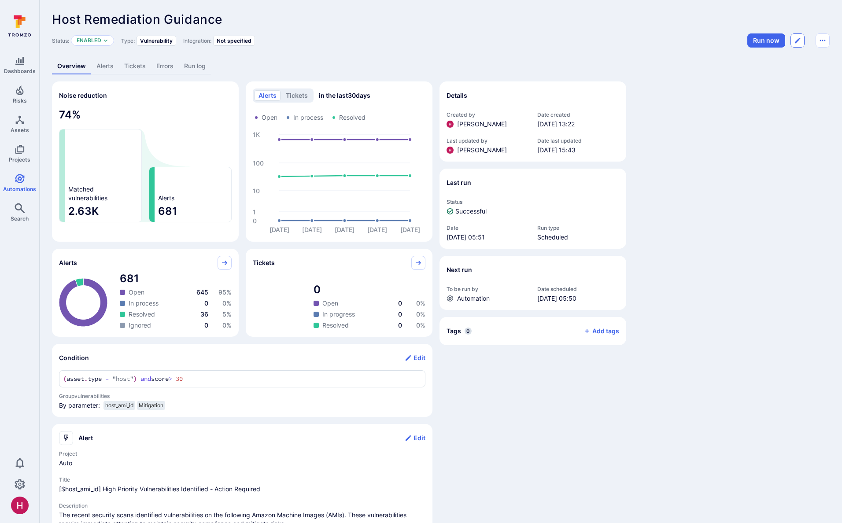
click at [489, 42] on icon "Edit automation" at bounding box center [797, 40] width 7 height 7
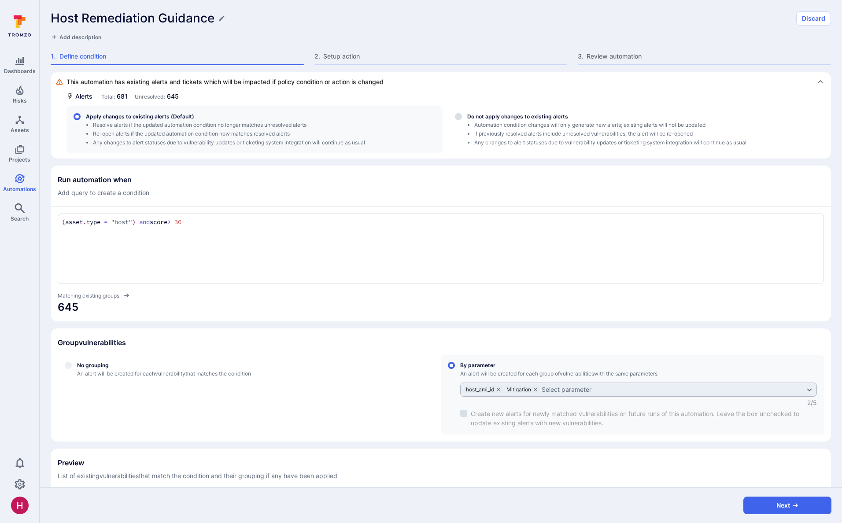
drag, startPoint x: 67, startPoint y: 224, endPoint x: 199, endPoint y: 222, distance: 132.2
click at [199, 222] on textarea "(asset.type = "host") and score > 30" at bounding box center [441, 223] width 759 height 10
drag, startPoint x: 200, startPoint y: 221, endPoint x: 163, endPoint y: 219, distance: 36.6
click at [163, 219] on textarea "(asset.type = "host") and score > 30" at bounding box center [441, 223] width 759 height 10
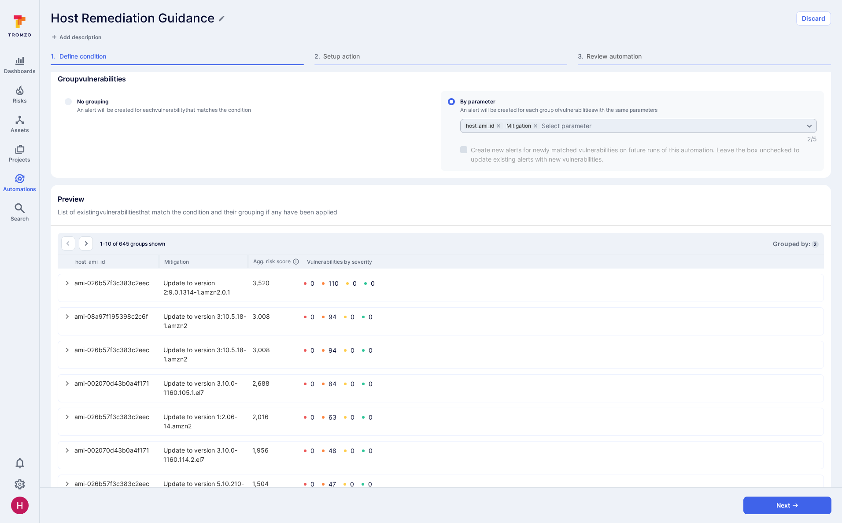
scroll to position [271, 0]
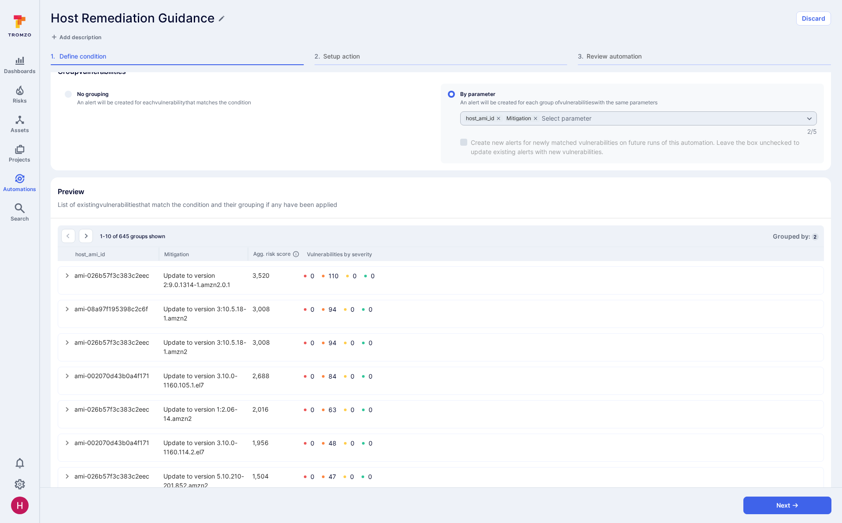
click at [65, 233] on icon "select group" at bounding box center [67, 275] width 7 height 7
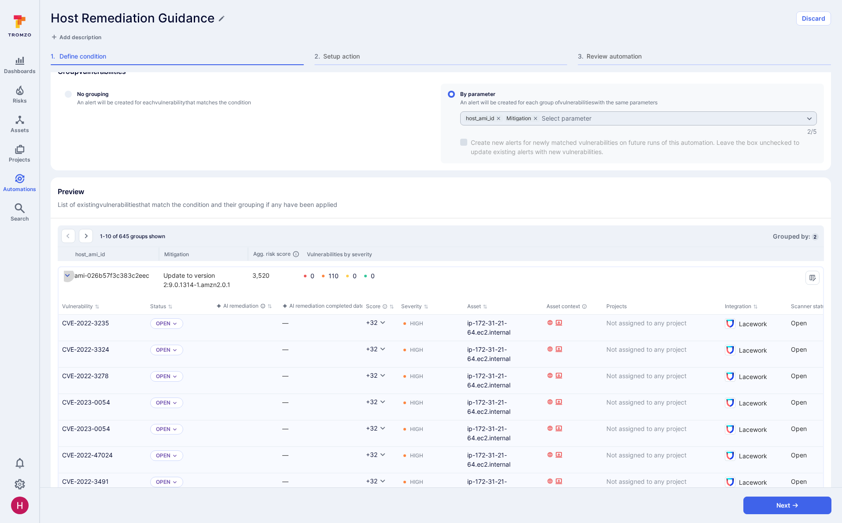
click at [70, 233] on icon "select group" at bounding box center [67, 275] width 7 height 7
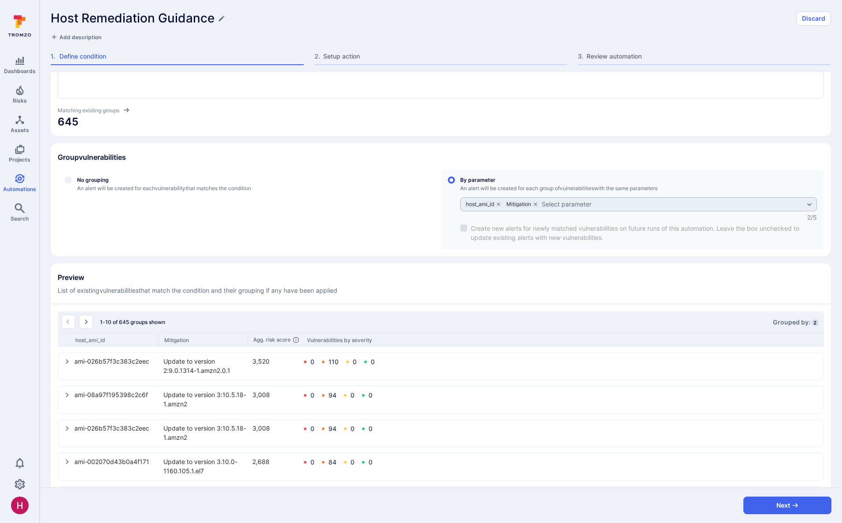
scroll to position [50, 0]
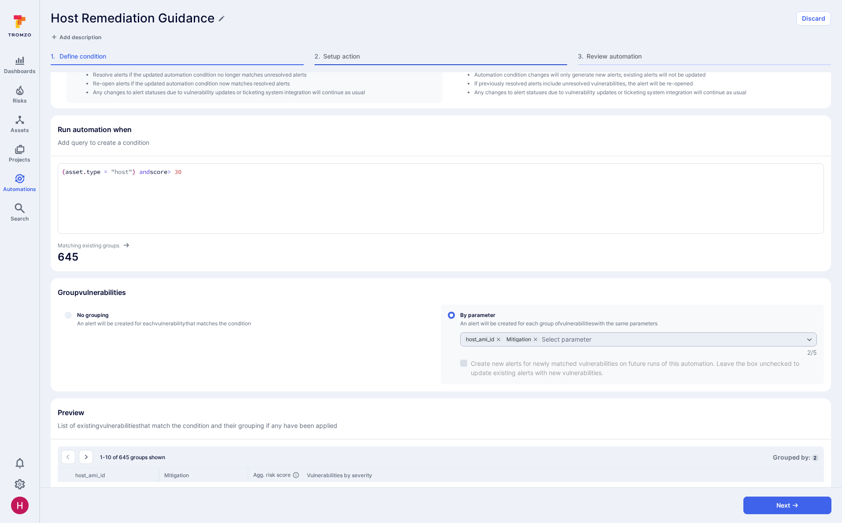
click at [360, 54] on span "Setup action" at bounding box center [445, 56] width 245 height 9
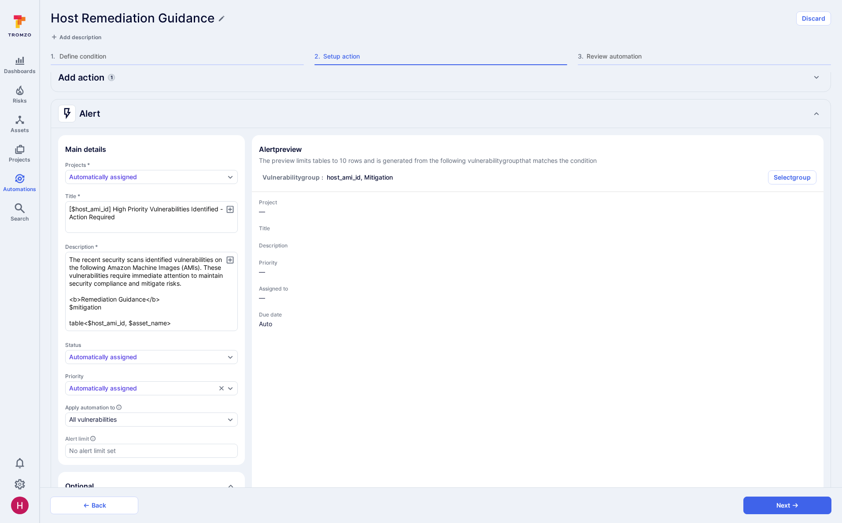
type textarea "x"
click at [136, 119] on div "Alert" at bounding box center [432, 114] width 748 height 14
type textarea "x"
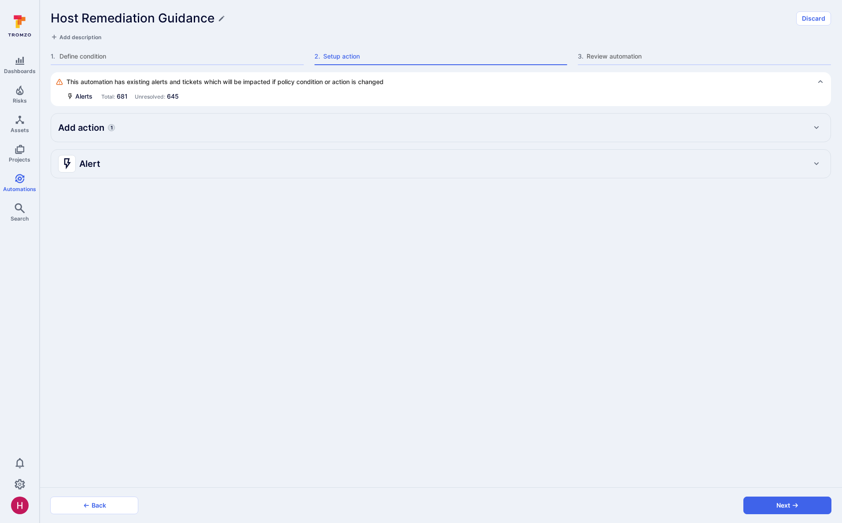
scroll to position [0, 0]
type textarea "x"
click at [151, 128] on div "Add action 1" at bounding box center [441, 128] width 766 height 14
type textarea "x"
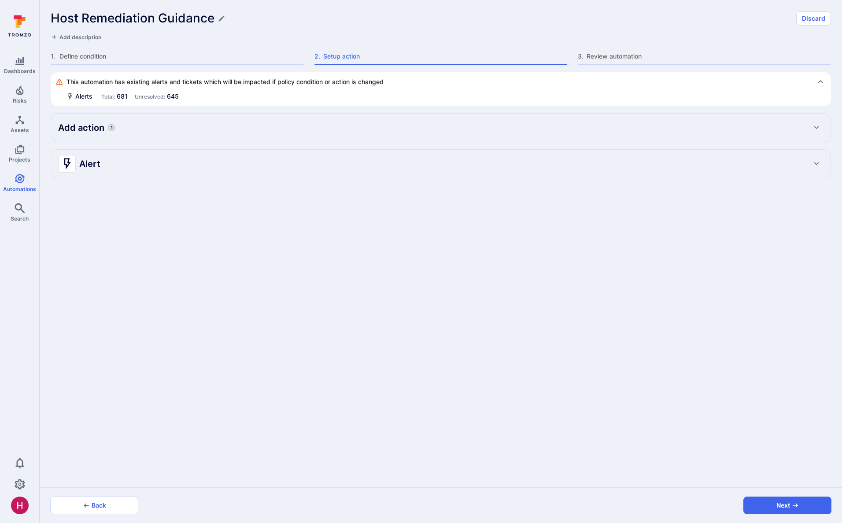
type textarea "x"
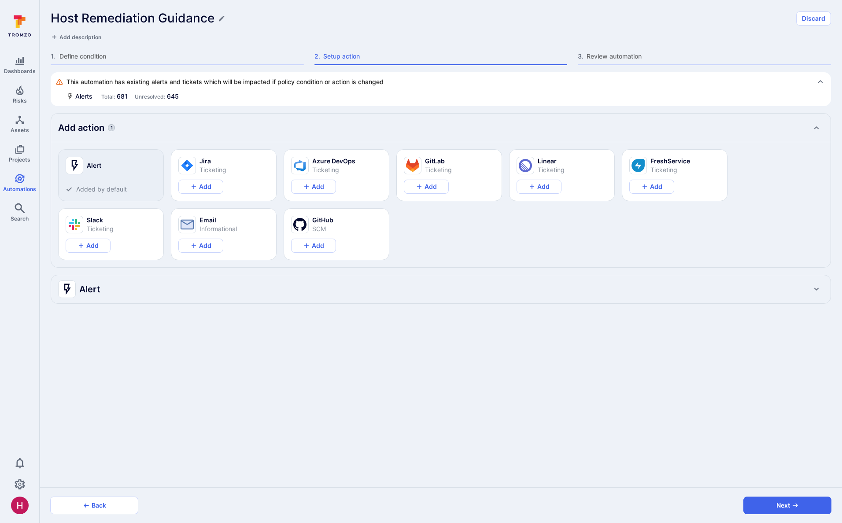
click at [130, 233] on div "Alert" at bounding box center [432, 289] width 748 height 14
type textarea "x"
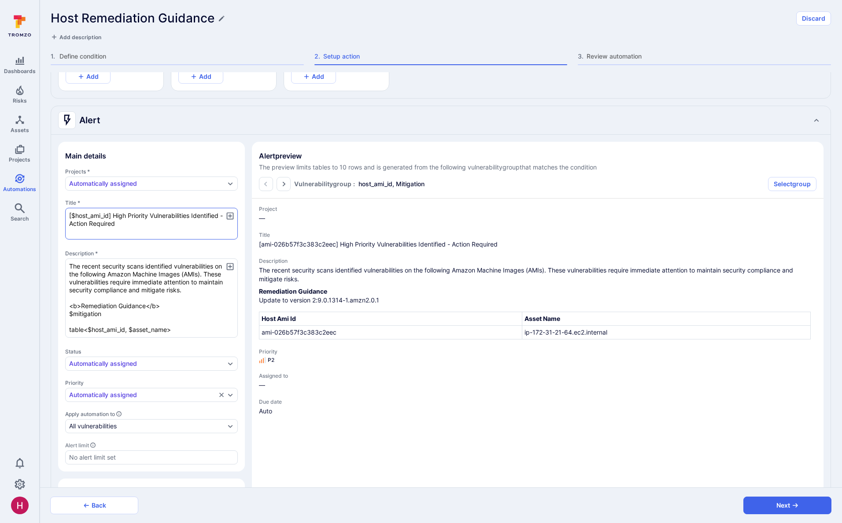
scroll to position [173, 0]
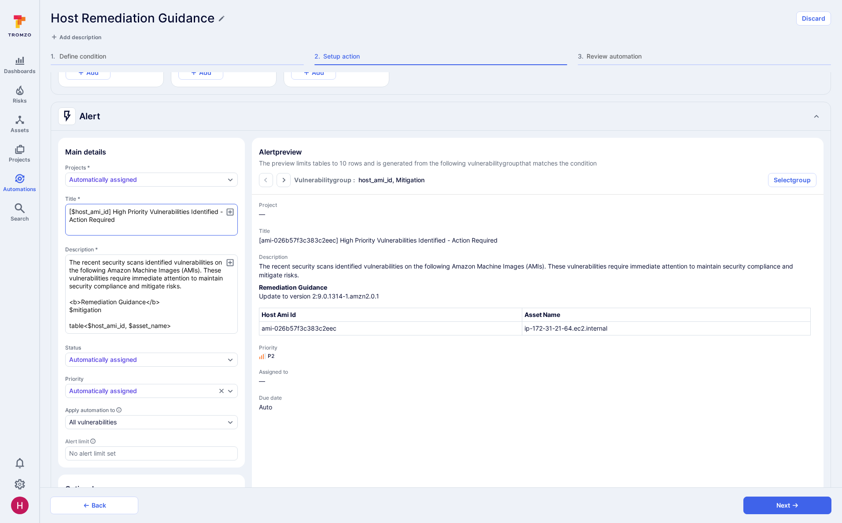
drag, startPoint x: 110, startPoint y: 211, endPoint x: 69, endPoint y: 211, distance: 41.0
click at [69, 211] on textarea "[$host_ami_id] High Priority Vulnerabilities Identified - Action Required" at bounding box center [151, 220] width 173 height 32
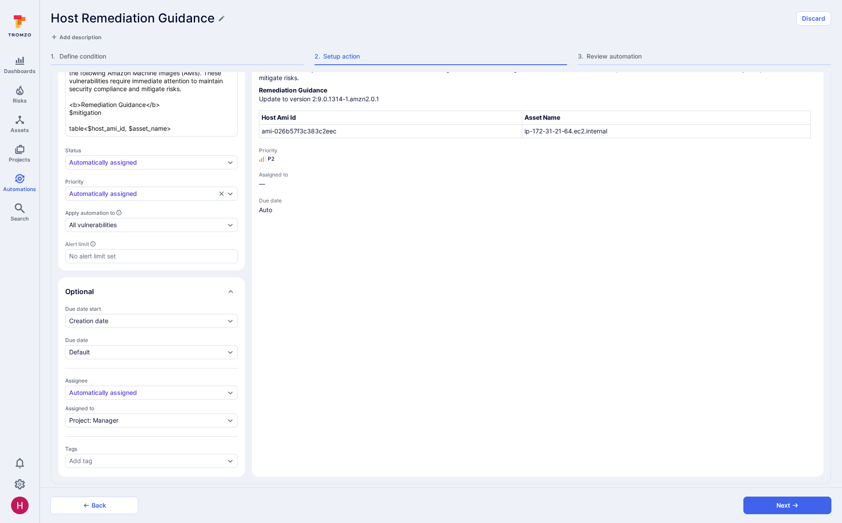
scroll to position [378, 0]
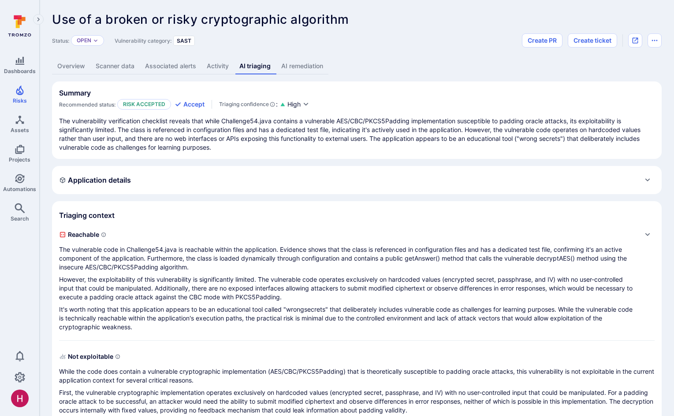
click at [159, 185] on div "Application details" at bounding box center [356, 180] width 595 height 14
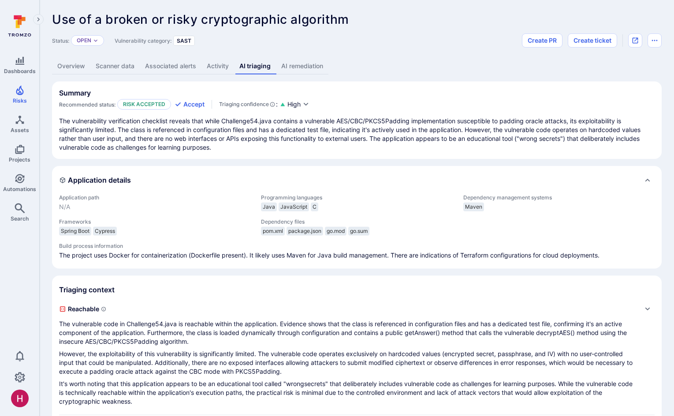
click at [158, 177] on div "Application details" at bounding box center [356, 180] width 595 height 14
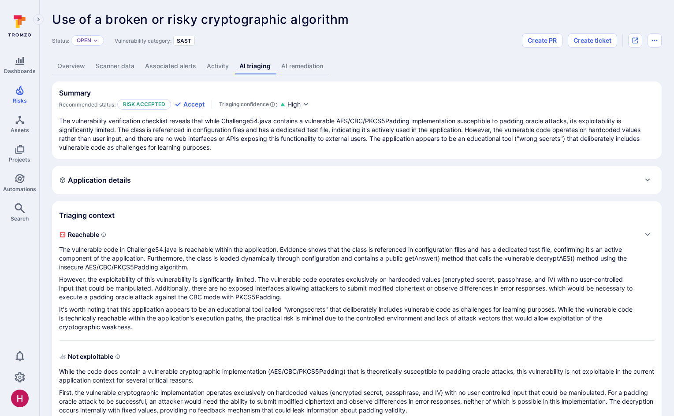
drag, startPoint x: 68, startPoint y: 65, endPoint x: 71, endPoint y: 61, distance: 5.0
click at [68, 65] on link "Overview" at bounding box center [71, 66] width 38 height 16
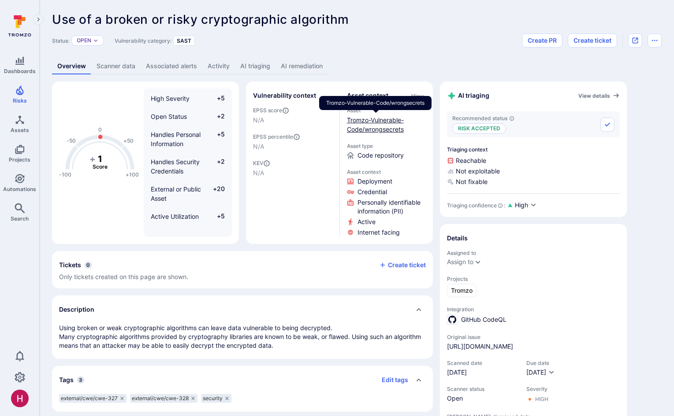
click at [376, 123] on link "Tromzo-Vulnerable-Code/wrongsecrets" at bounding box center [375, 124] width 57 height 17
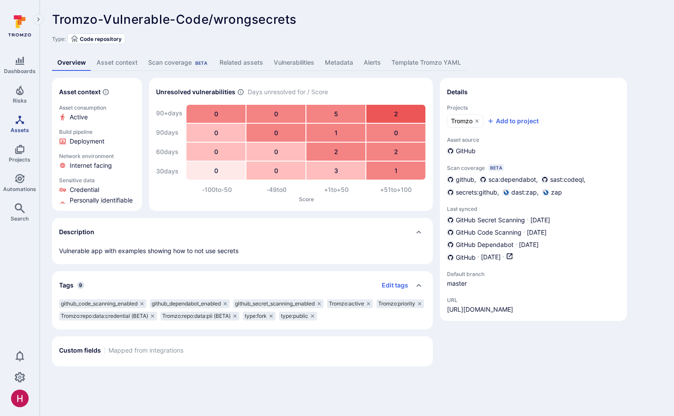
click at [20, 124] on icon "Assets" at bounding box center [20, 120] width 11 height 11
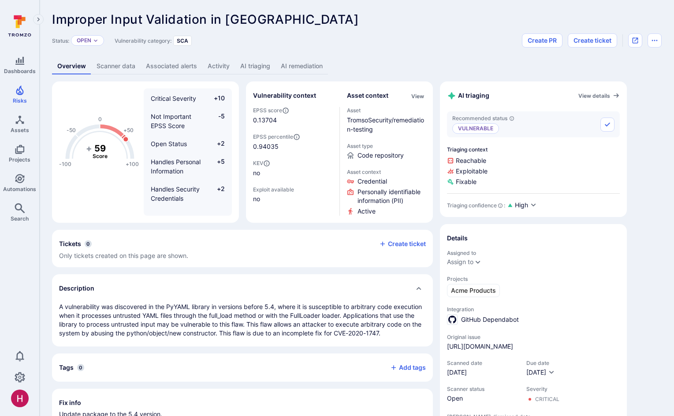
drag, startPoint x: 256, startPoint y: 64, endPoint x: 254, endPoint y: 75, distance: 10.7
click at [256, 64] on link "AI triaging" at bounding box center [255, 66] width 41 height 16
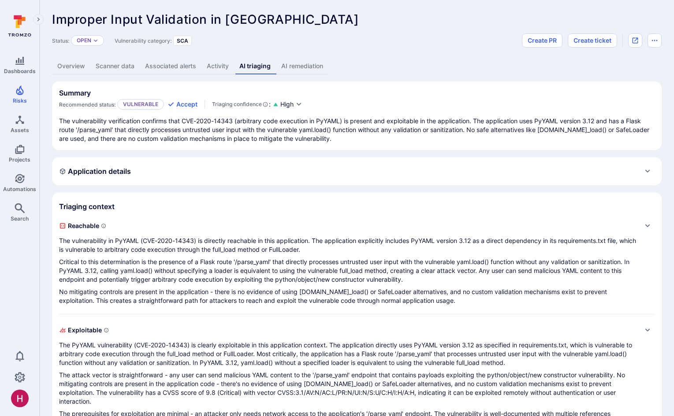
click at [141, 175] on div "Application details" at bounding box center [356, 171] width 595 height 14
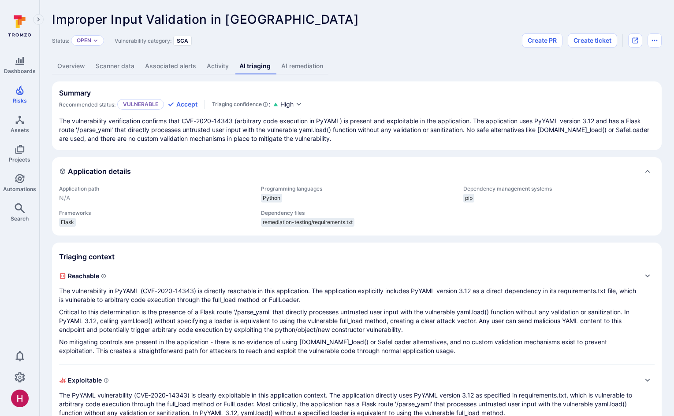
click at [117, 63] on link "Scanner data" at bounding box center [114, 66] width 49 height 16
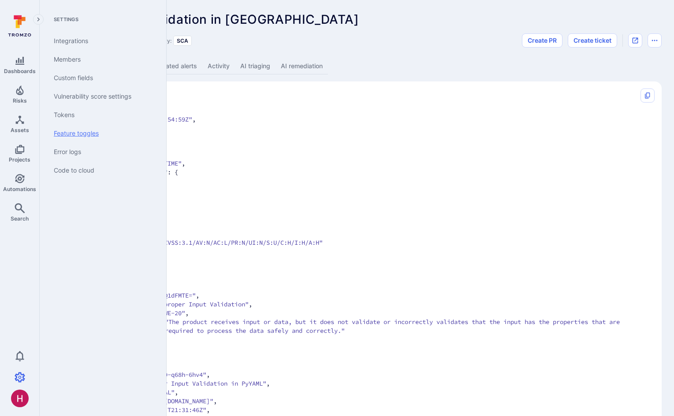
click at [86, 132] on link "Feature toggles" at bounding box center [101, 133] width 109 height 19
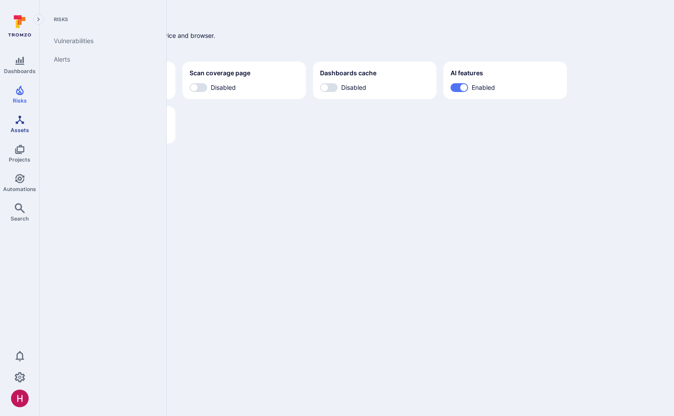
click at [18, 127] on span "Assets" at bounding box center [20, 130] width 19 height 7
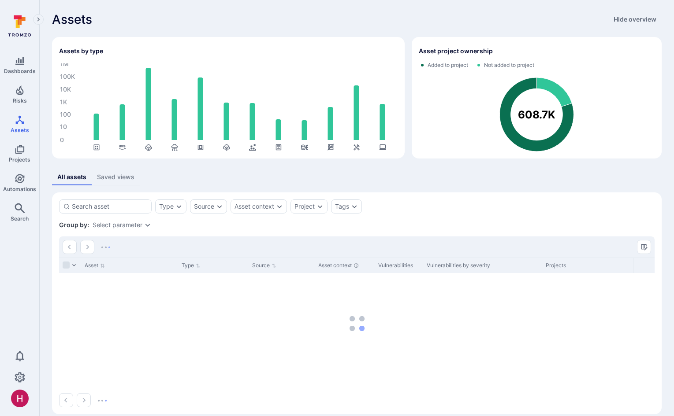
click at [300, 179] on div "All assets Saved views" at bounding box center [356, 177] width 609 height 16
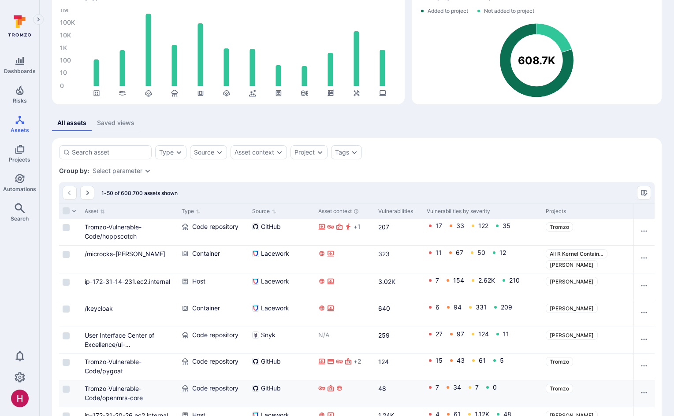
scroll to position [75, 0]
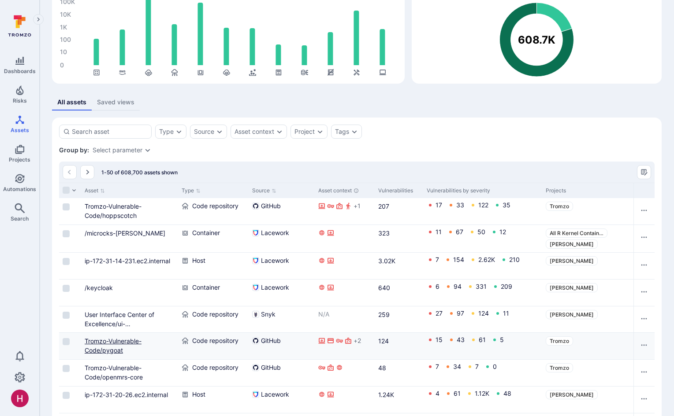
click at [114, 353] on div "Tromzo-Vulnerable-Code/pygoat" at bounding box center [130, 346] width 90 height 19
click at [115, 352] on link "Tromzo-Vulnerable-Code/pygoat" at bounding box center [113, 345] width 57 height 17
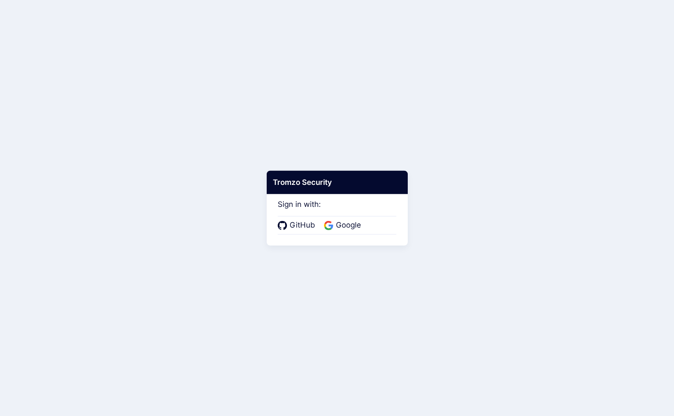
click at [342, 218] on div "GitHub Google" at bounding box center [337, 225] width 119 height 19
click at [351, 228] on span "Google" at bounding box center [348, 225] width 30 height 11
